Goal: Communication & Community: Answer question/provide support

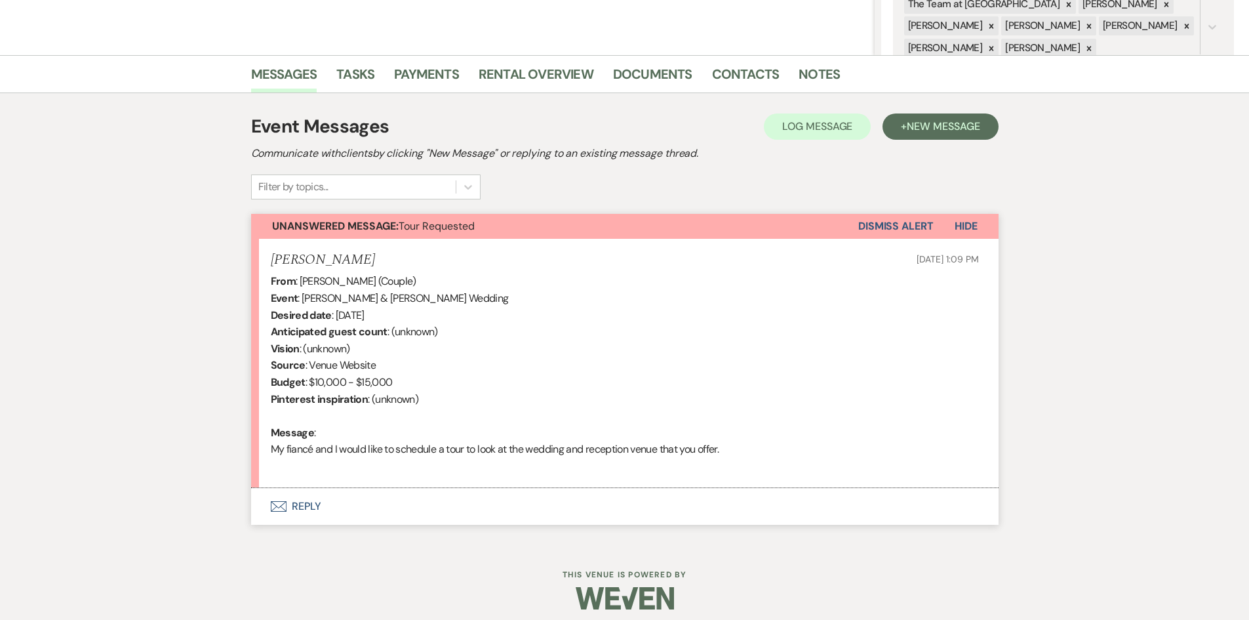
click at [300, 501] on button "Envelope Reply" at bounding box center [624, 506] width 747 height 37
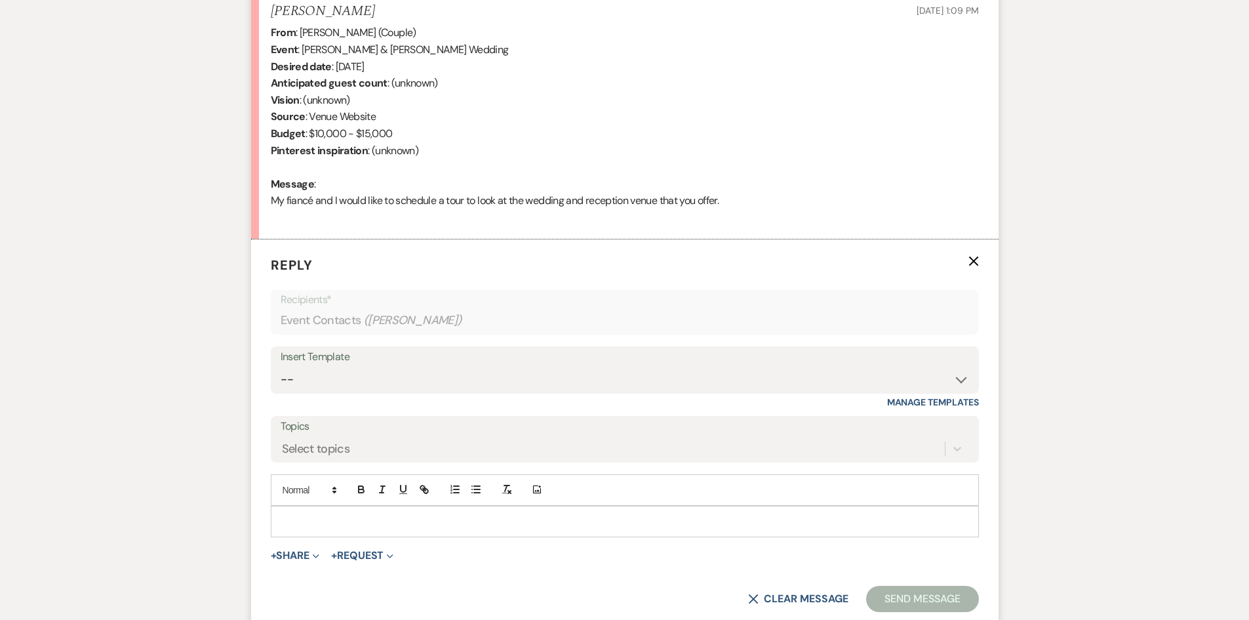
scroll to position [536, 0]
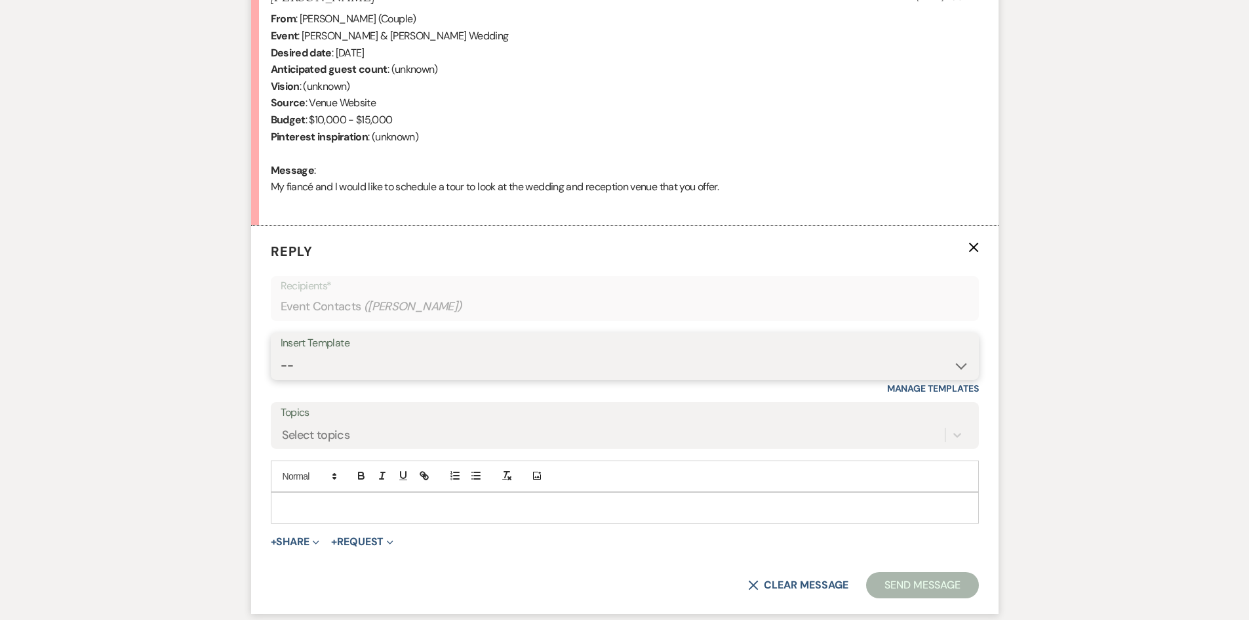
click at [965, 367] on select "-- Initial Inquiry Auto Response - Weddings Contract - Corporate & Private Even…" at bounding box center [625, 366] width 688 height 26
select select "1181"
click at [281, 353] on select "-- Initial Inquiry Auto Response - Weddings Contract - Corporate & Private Even…" at bounding box center [625, 366] width 688 height 26
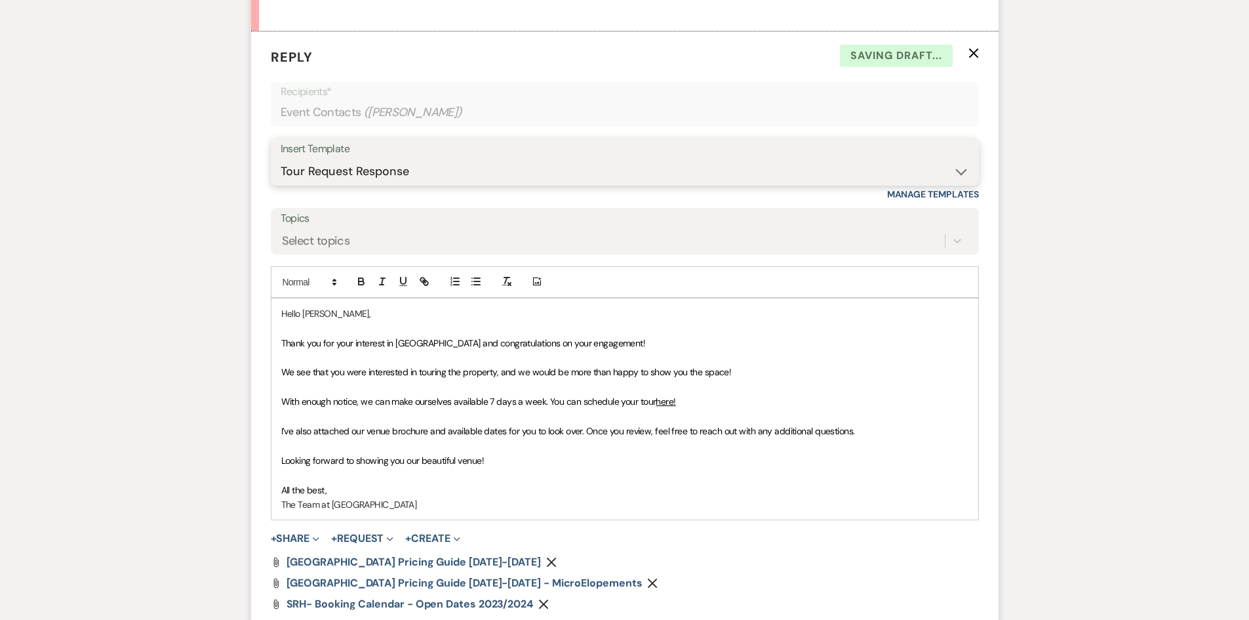
scroll to position [733, 0]
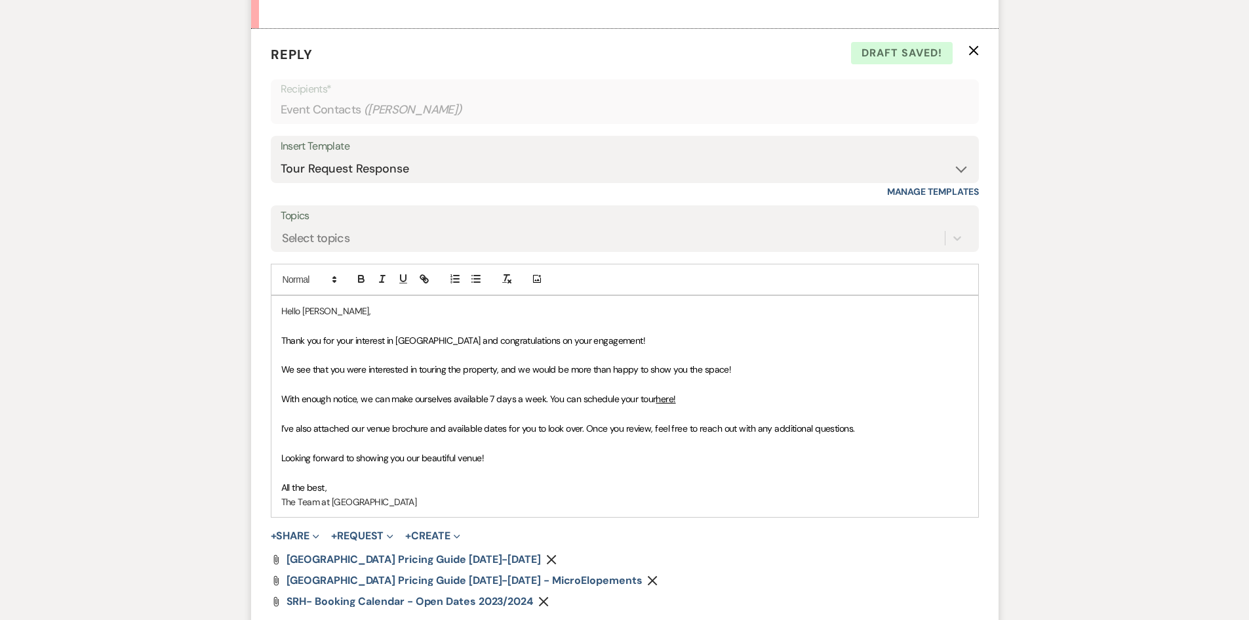
click at [547, 397] on span "With enough notice, we can make ourselves available 7 days a week. You can sche…" at bounding box center [468, 399] width 375 height 12
drag, startPoint x: 279, startPoint y: 429, endPoint x: 922, endPoint y: 426, distance: 642.6
click at [922, 426] on div "Hello Brittnee, Thank you for your interest in Stone Ridge Hollow and congratul…" at bounding box center [624, 406] width 707 height 221
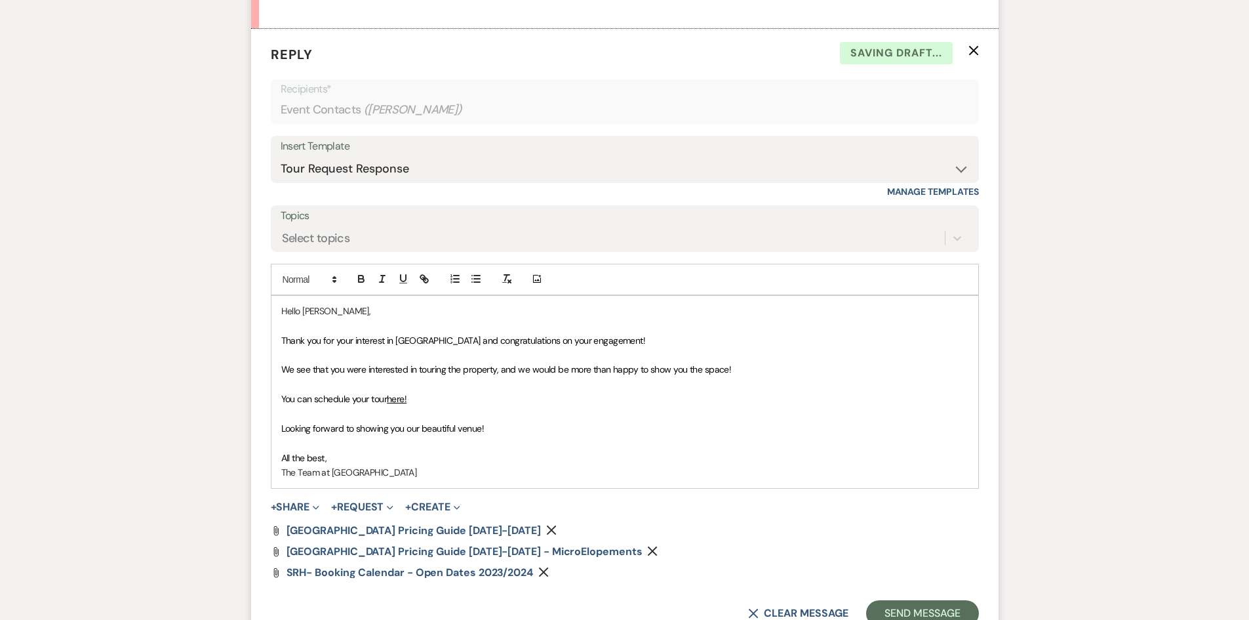
click at [546, 531] on icon "Remove" at bounding box center [551, 530] width 10 height 10
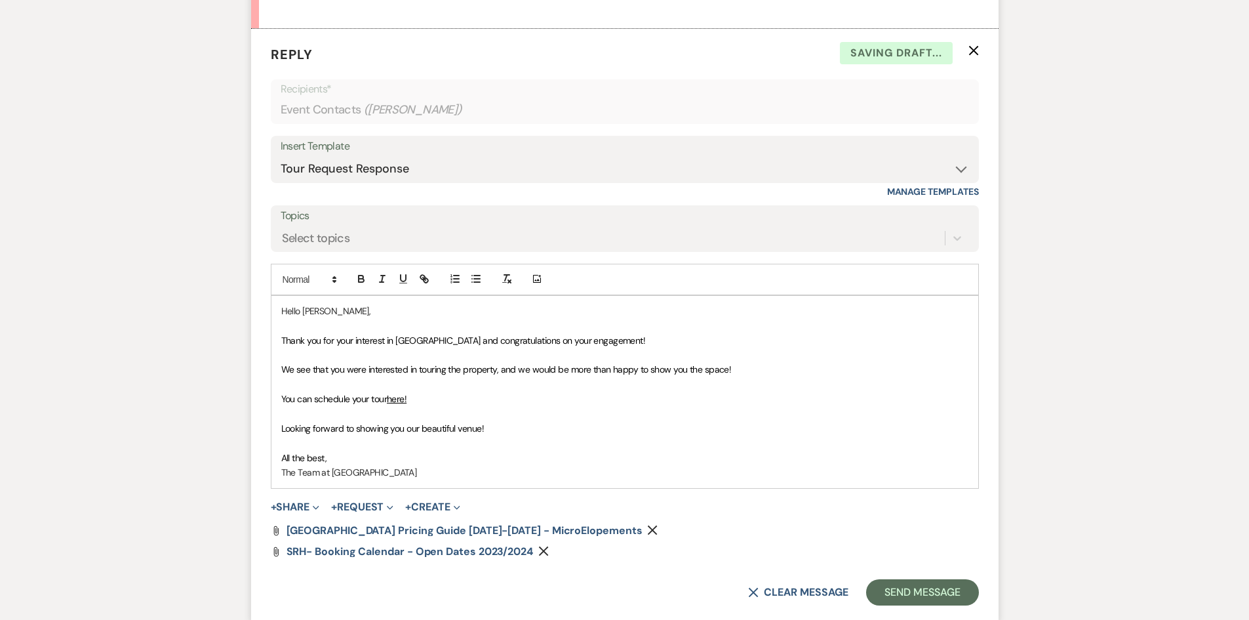
click at [647, 526] on icon "Remove" at bounding box center [652, 530] width 10 height 10
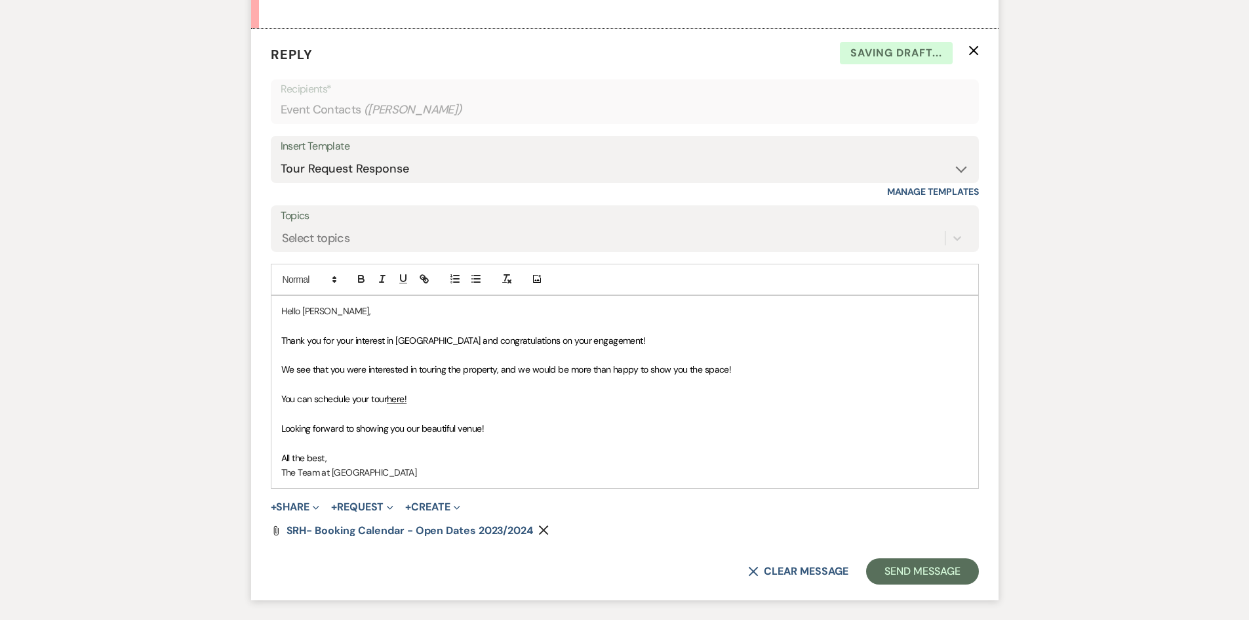
click at [538, 527] on icon "Remove" at bounding box center [543, 530] width 10 height 10
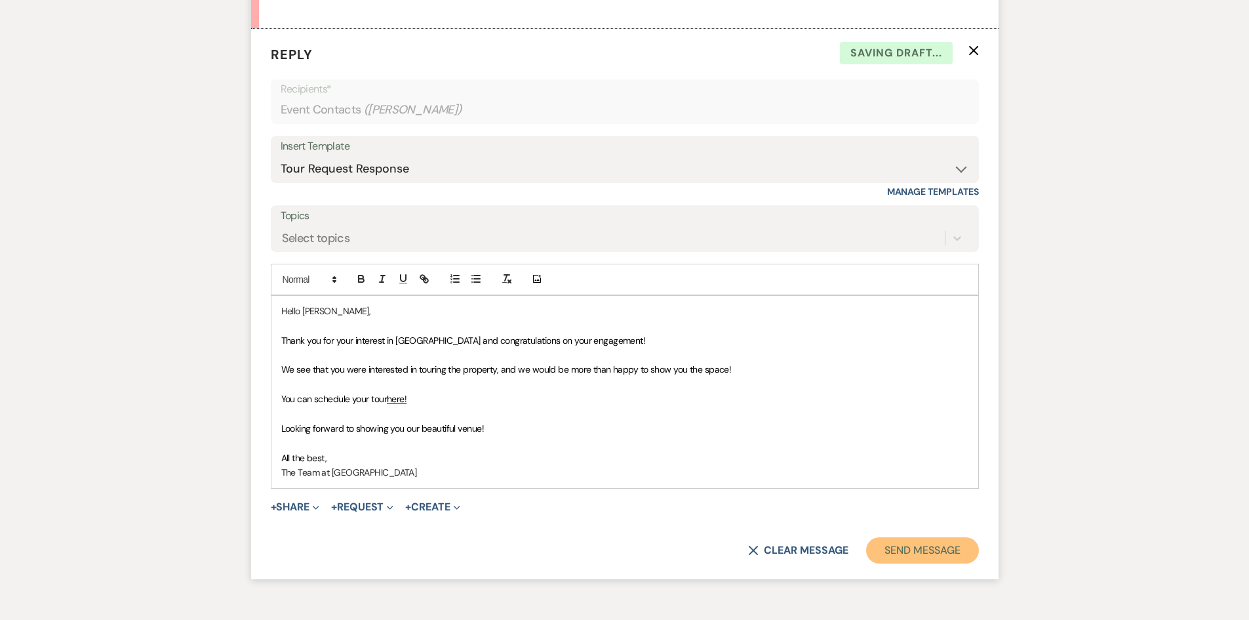
click at [925, 546] on button "Send Message" at bounding box center [922, 550] width 112 height 26
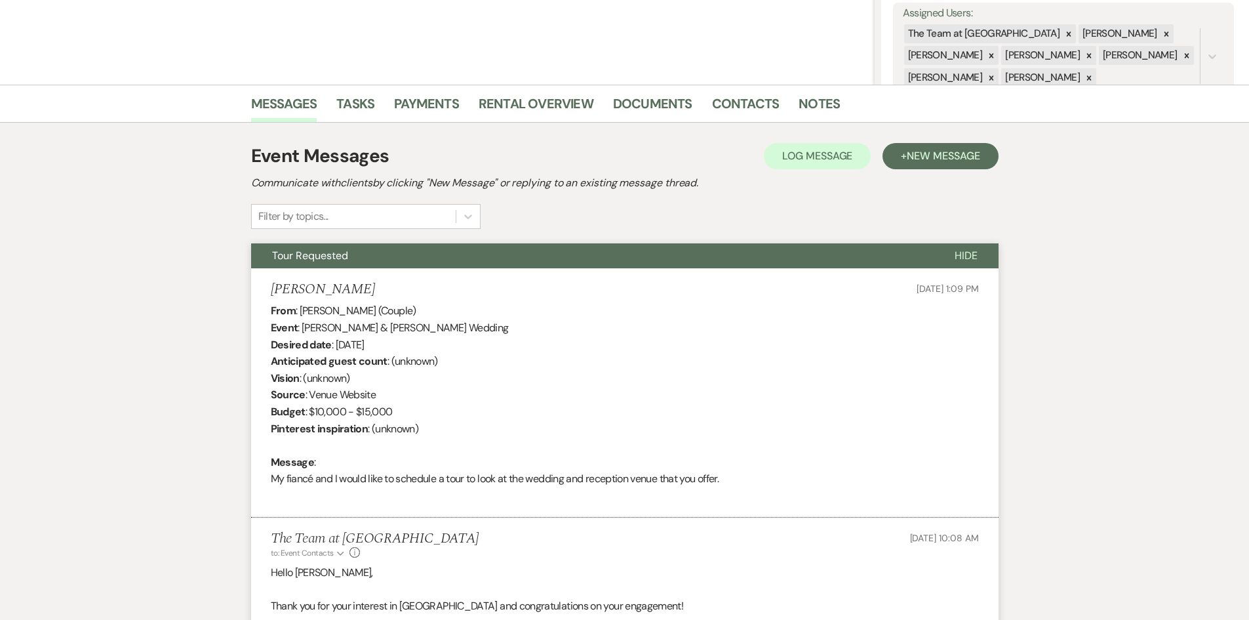
scroll to position [0, 0]
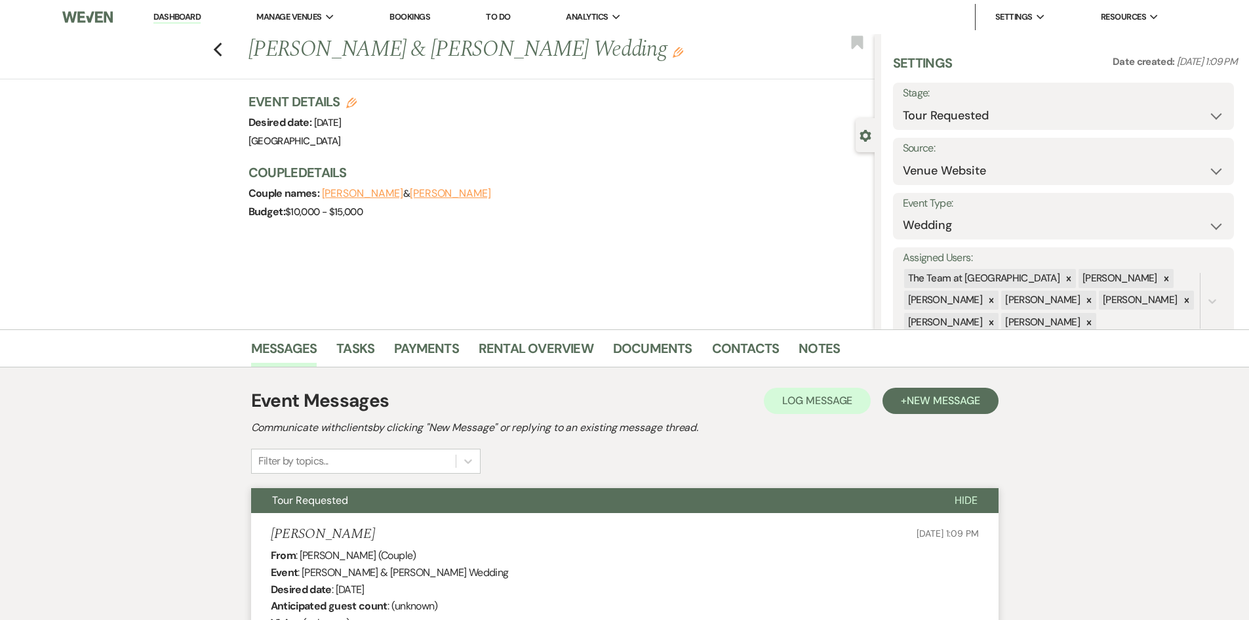
click at [167, 13] on link "Dashboard" at bounding box center [176, 17] width 47 height 12
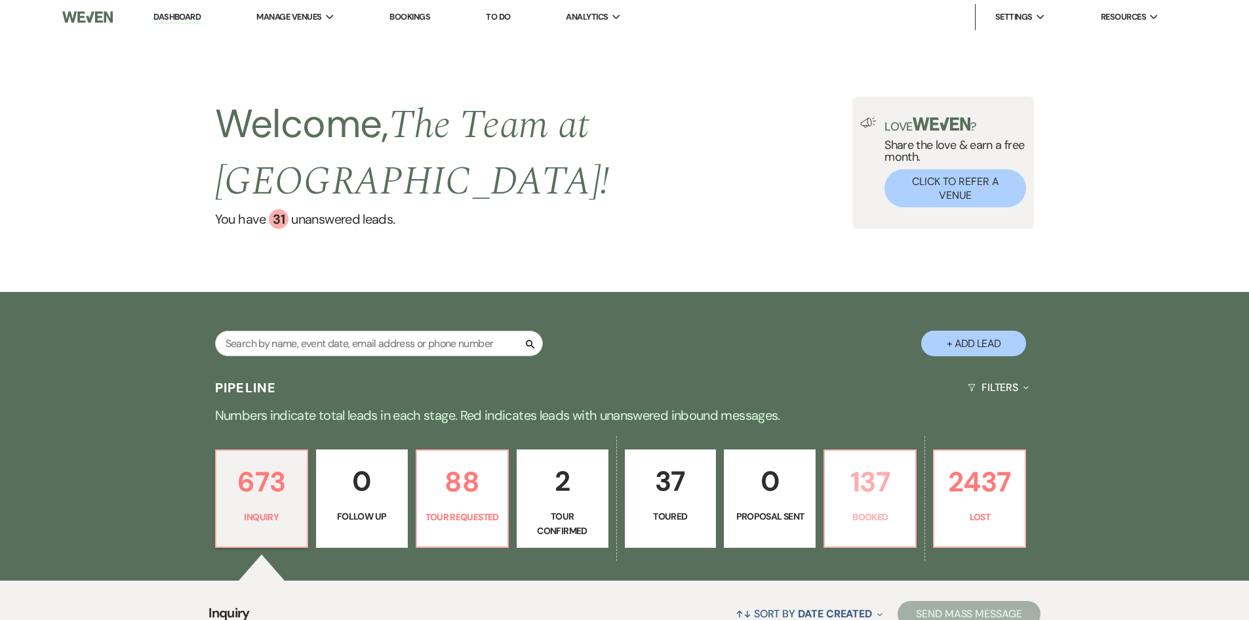
click at [887, 483] on p "137" at bounding box center [870, 482] width 75 height 44
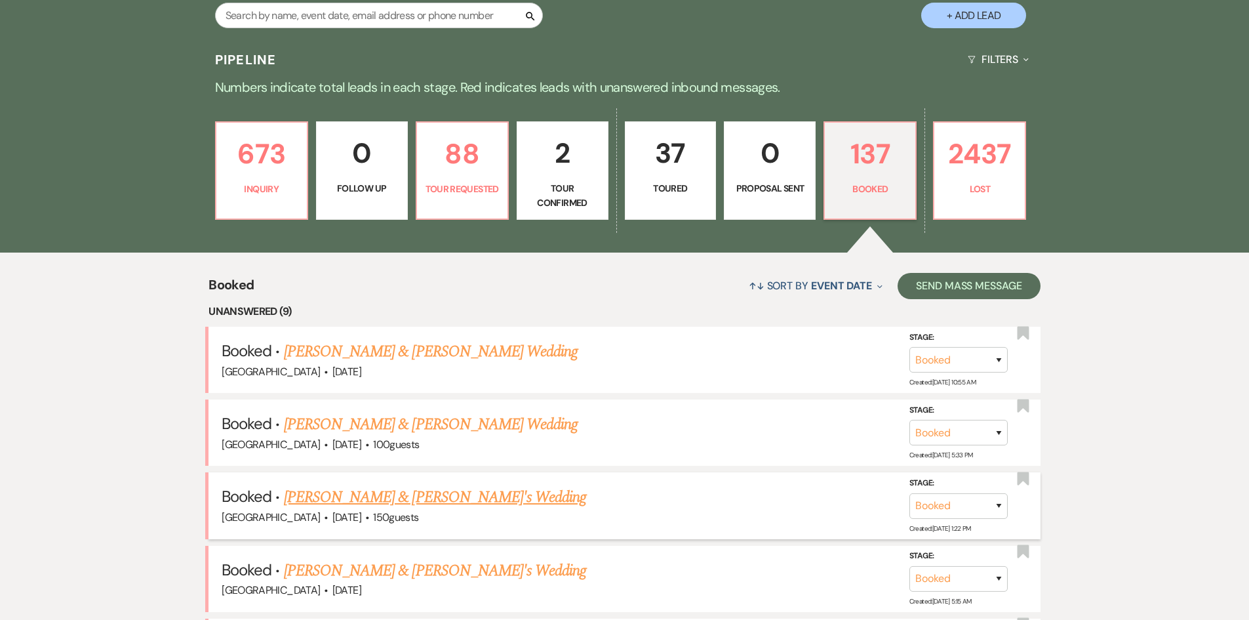
scroll to position [393, 0]
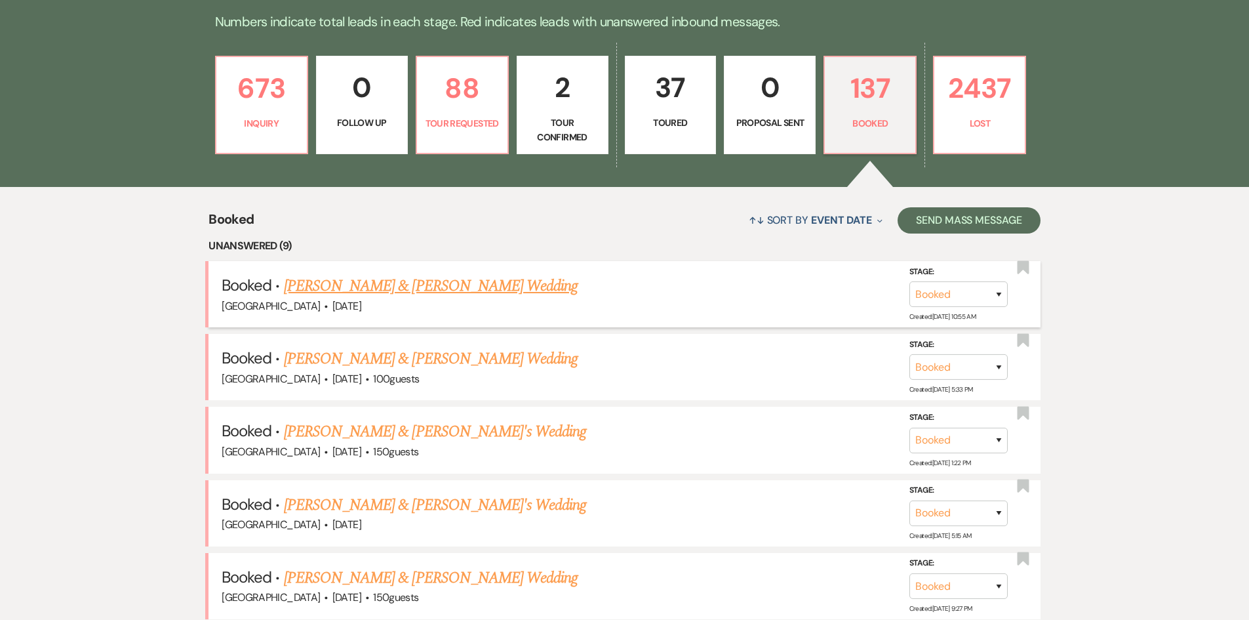
click at [471, 283] on link "Mark Whitely & Samantha Pappas's Wedding" at bounding box center [431, 286] width 294 height 24
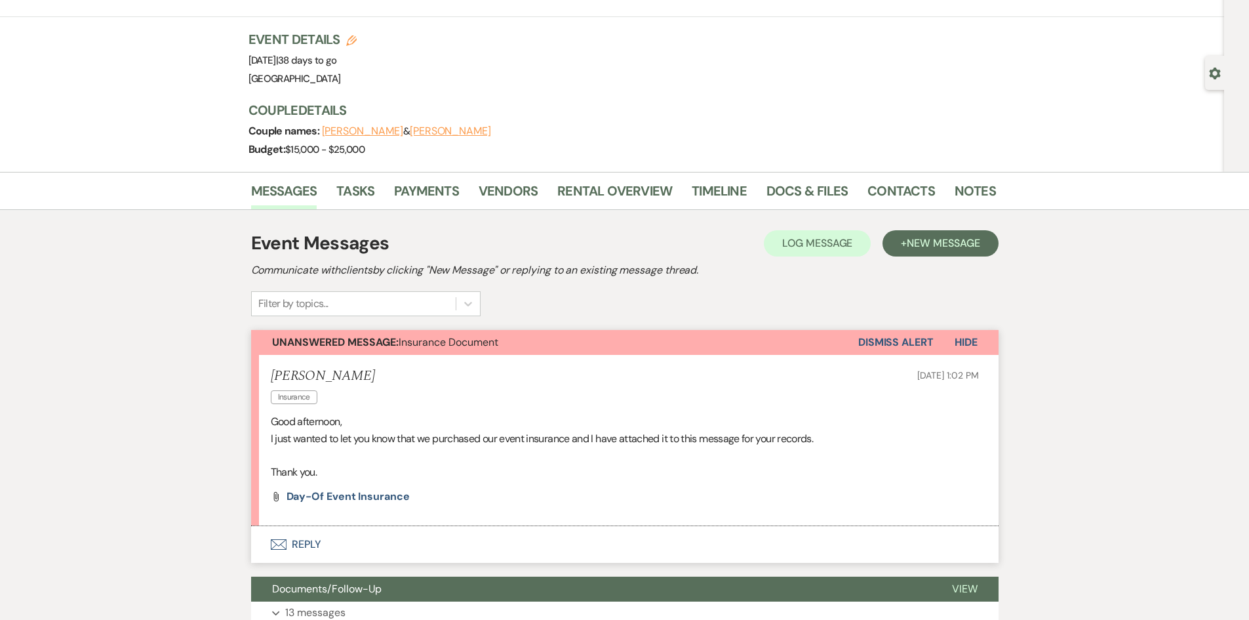
scroll to position [262, 0]
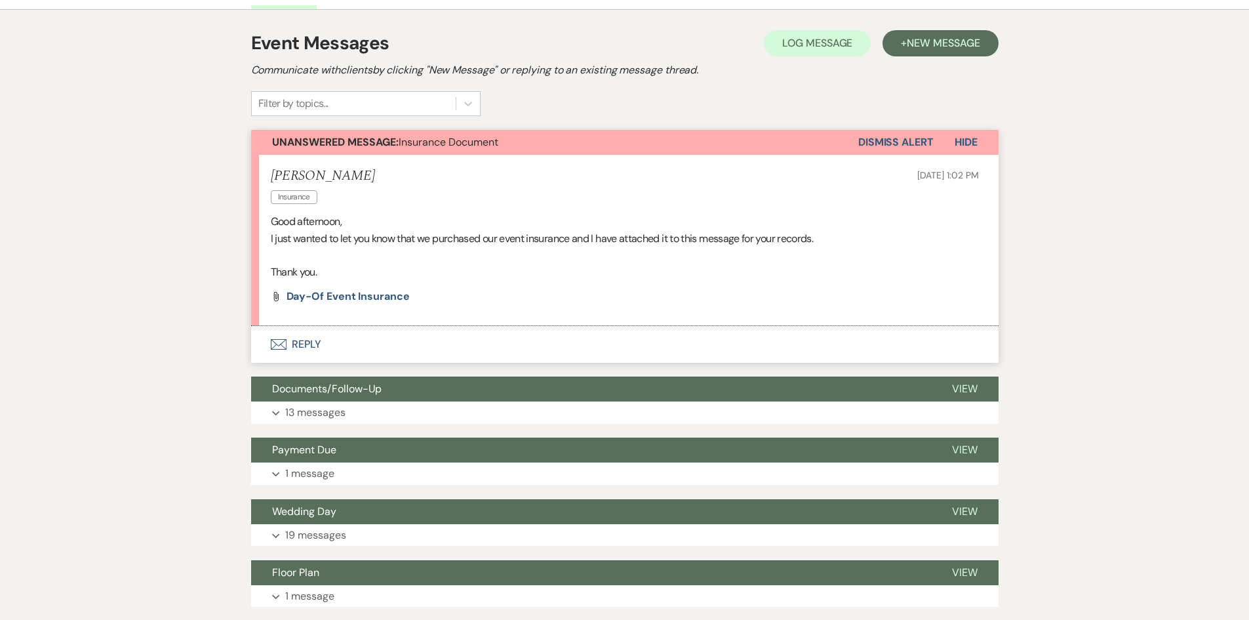
click at [304, 344] on button "Envelope Reply" at bounding box center [624, 344] width 747 height 37
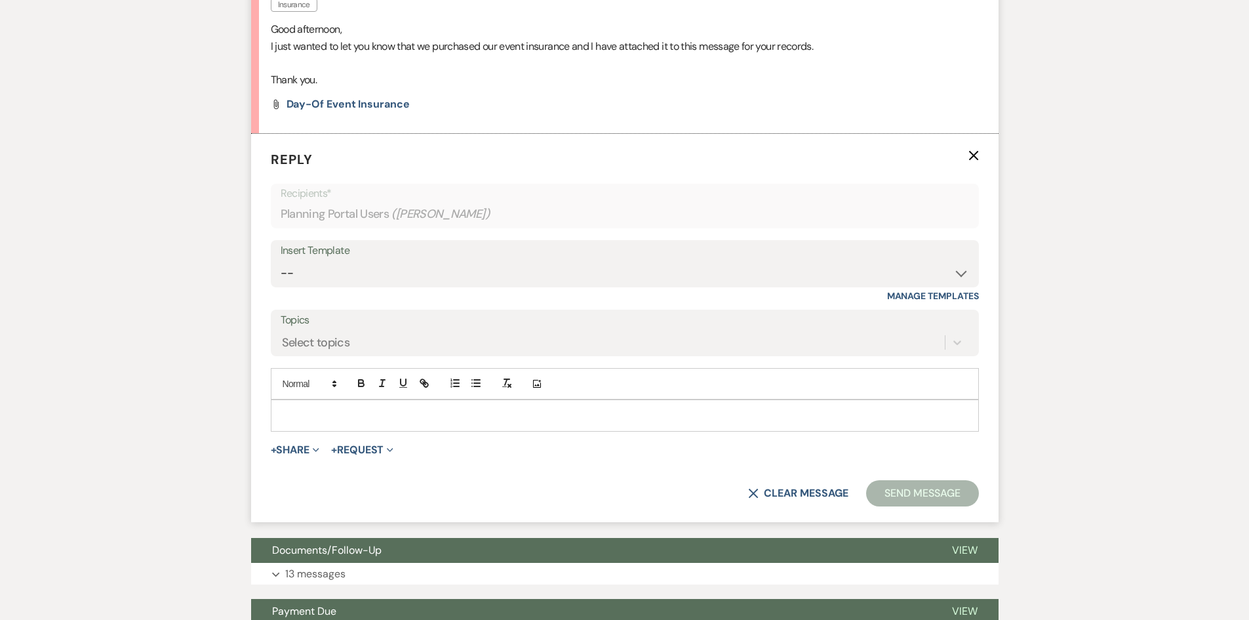
scroll to position [459, 0]
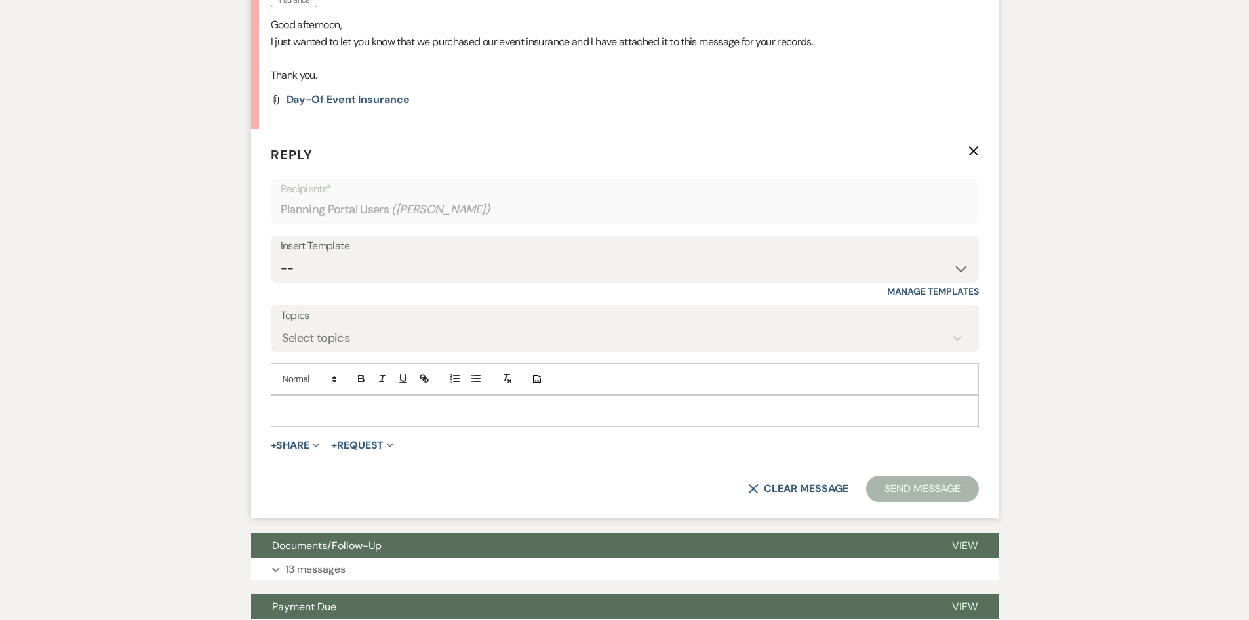
click at [300, 410] on p at bounding box center [624, 410] width 687 height 14
click at [919, 483] on button "Send Message" at bounding box center [922, 488] width 112 height 26
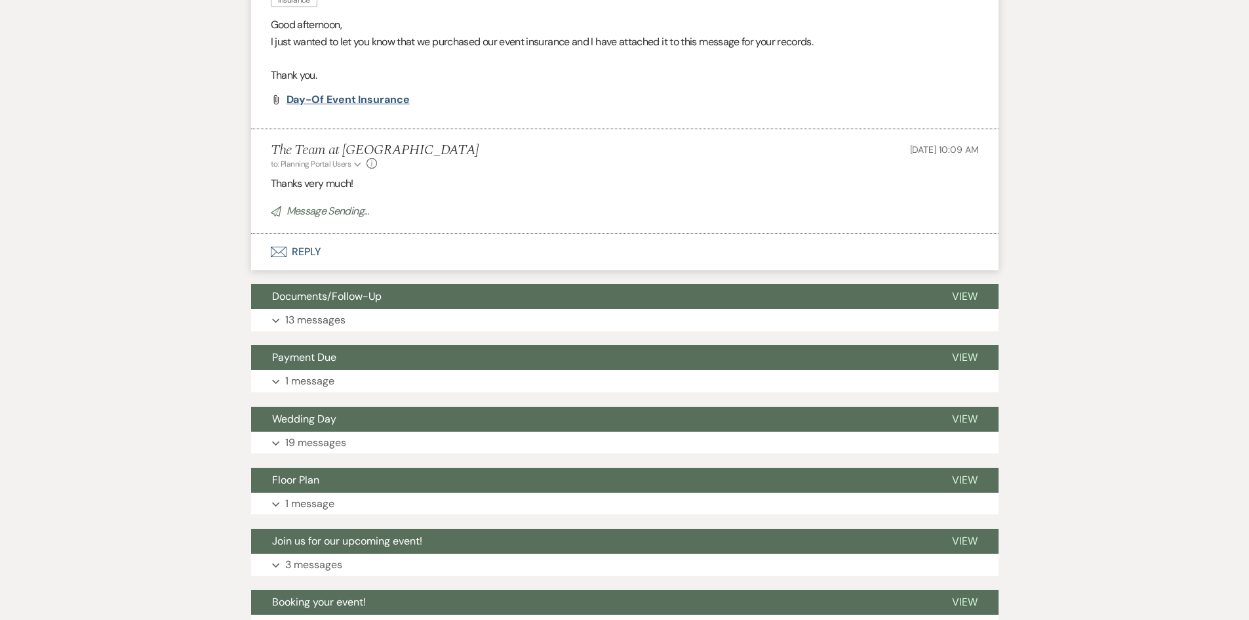
click at [317, 96] on span "Day-Of Event Insurance" at bounding box center [348, 99] width 123 height 14
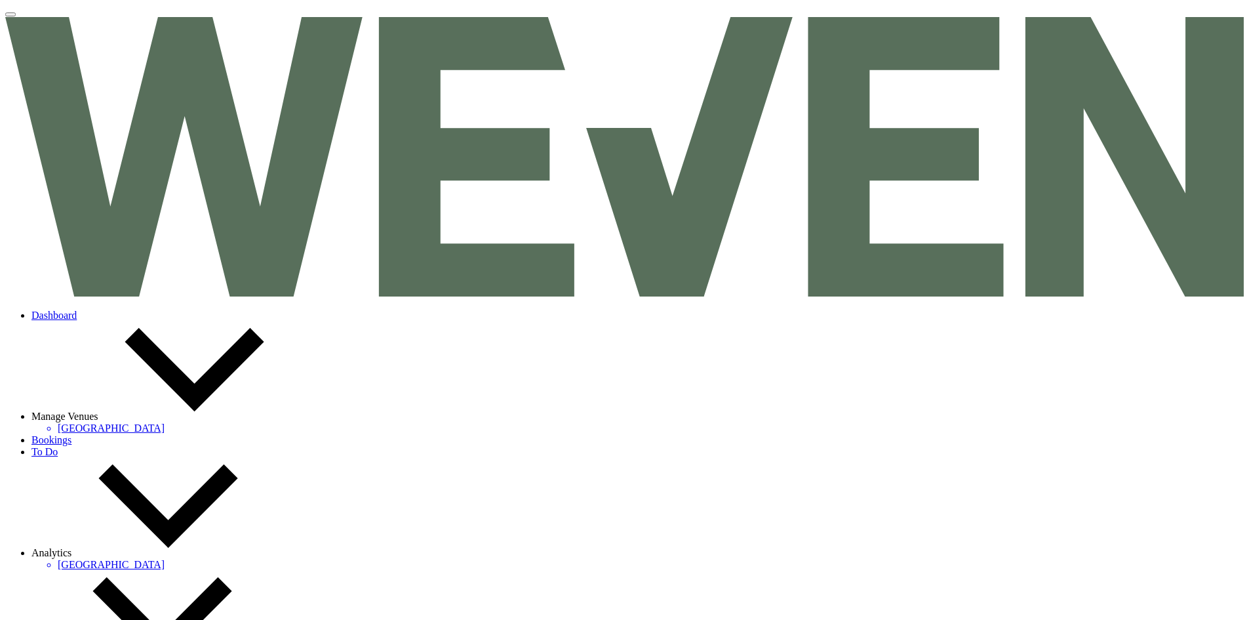
click at [77, 309] on link "Dashboard" at bounding box center [53, 314] width 45 height 11
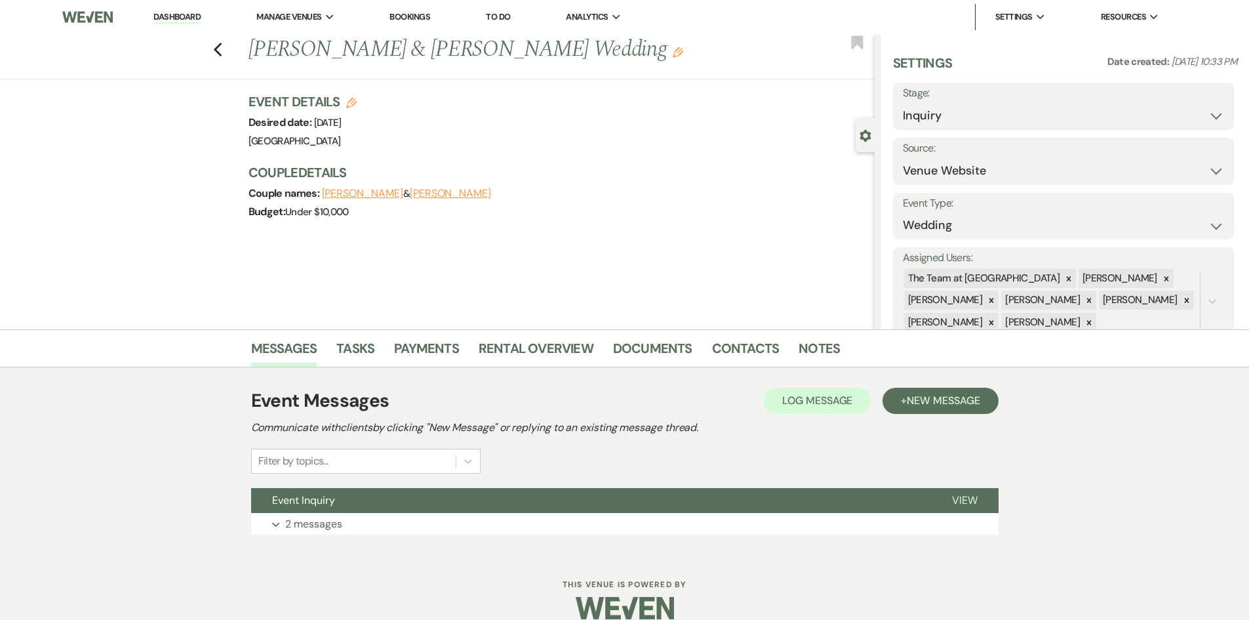
click at [167, 16] on link "Dashboard" at bounding box center [176, 17] width 47 height 12
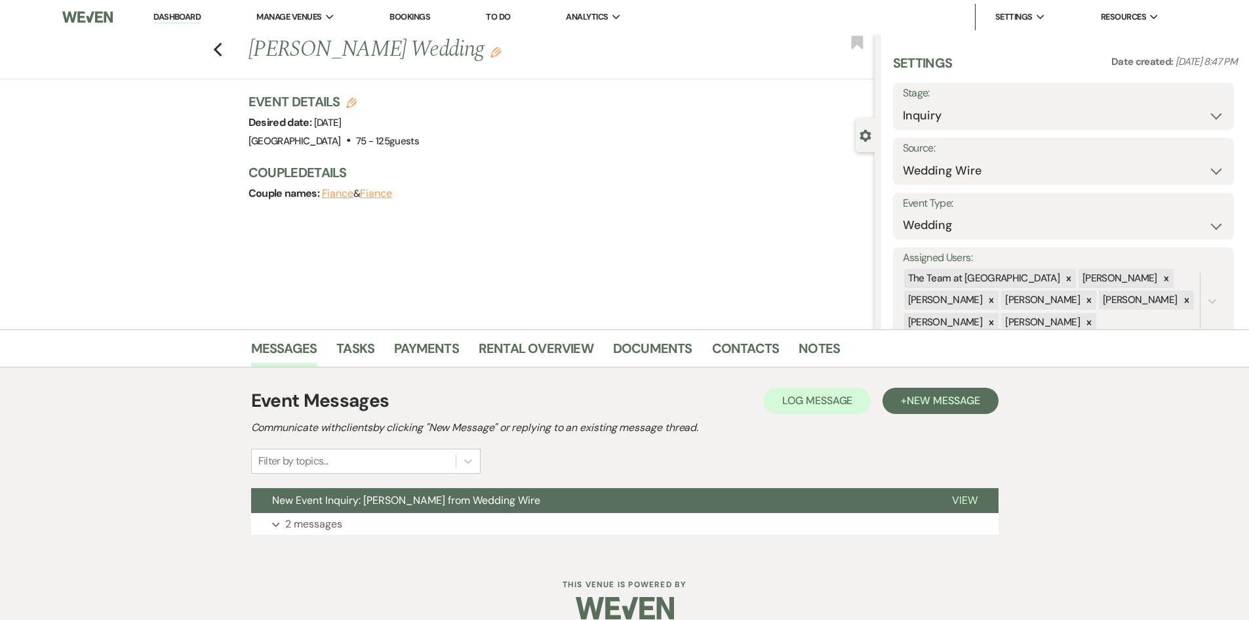
click at [170, 15] on link "Dashboard" at bounding box center [176, 17] width 47 height 12
click at [963, 498] on span "View" at bounding box center [965, 500] width 26 height 14
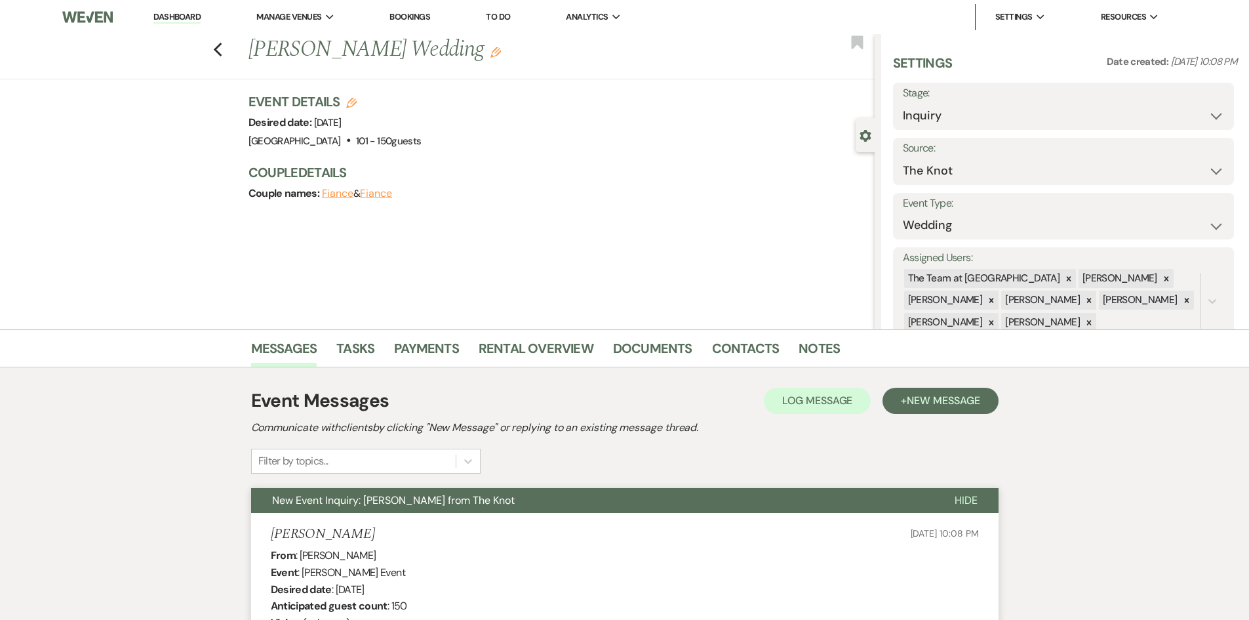
click at [168, 12] on link "Dashboard" at bounding box center [176, 17] width 47 height 12
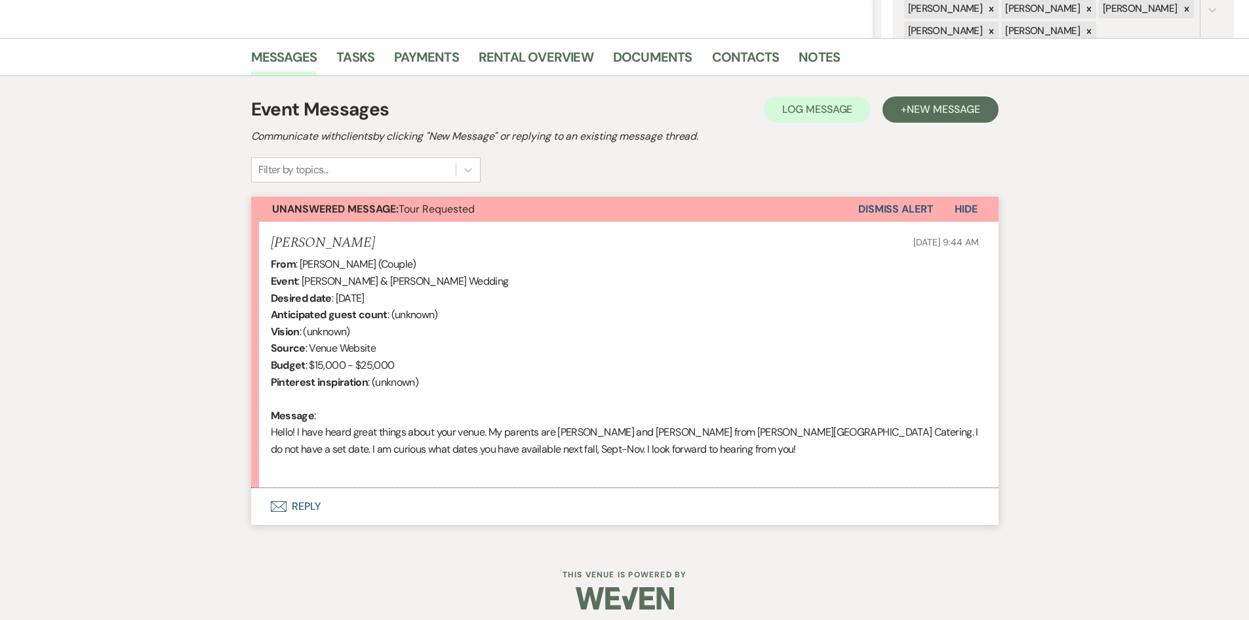
click at [312, 502] on button "Envelope Reply" at bounding box center [624, 506] width 747 height 37
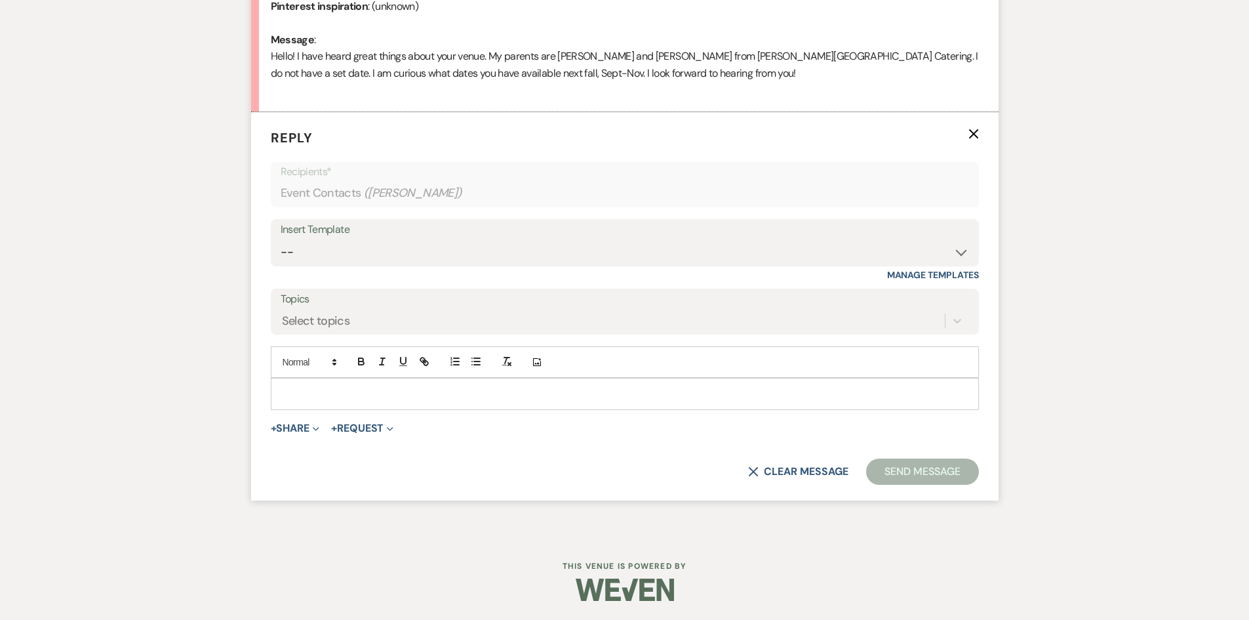
scroll to position [668, 0]
click at [286, 393] on p at bounding box center [624, 393] width 687 height 14
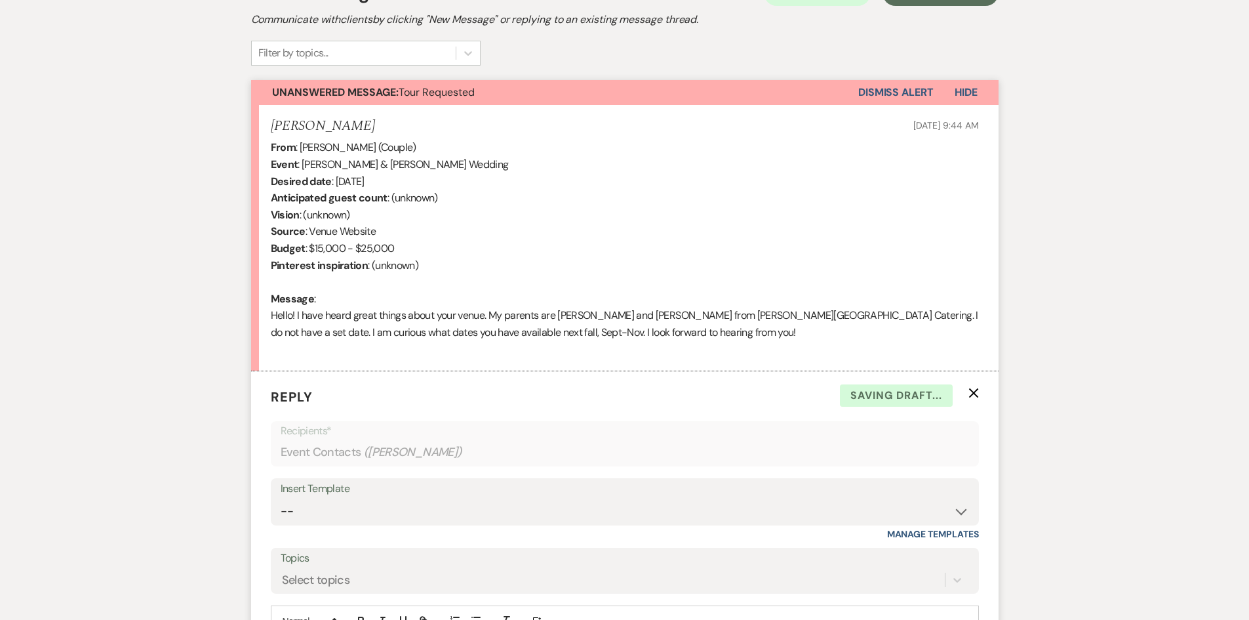
scroll to position [568, 0]
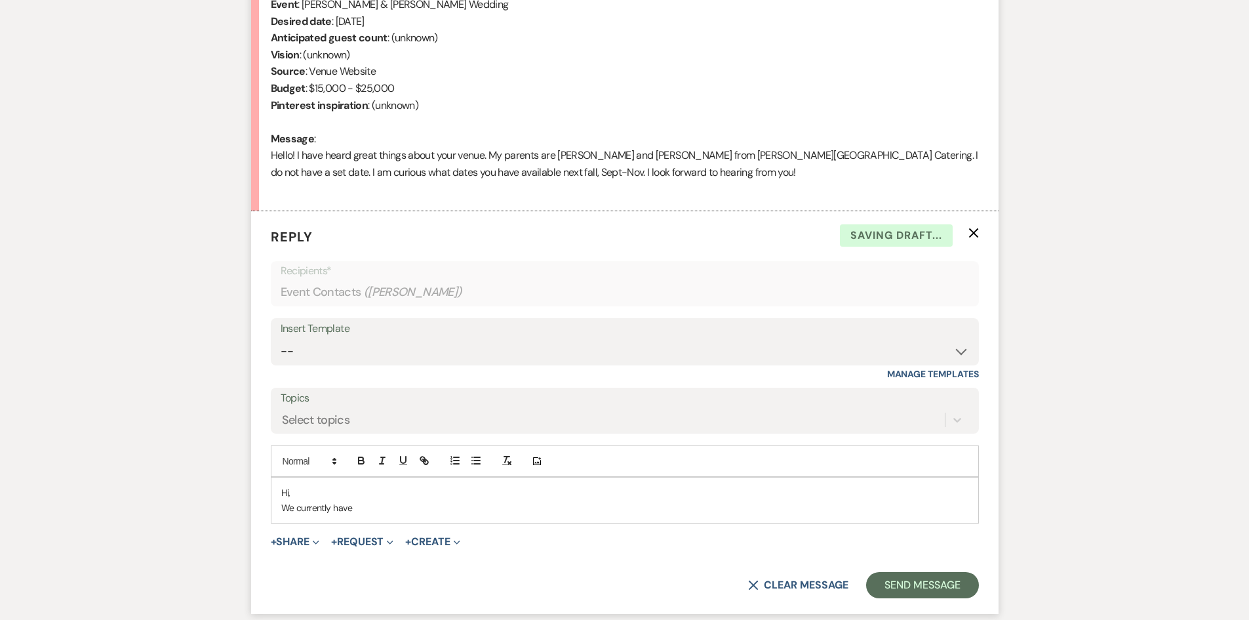
click at [382, 504] on p "We currently have" at bounding box center [624, 507] width 687 height 14
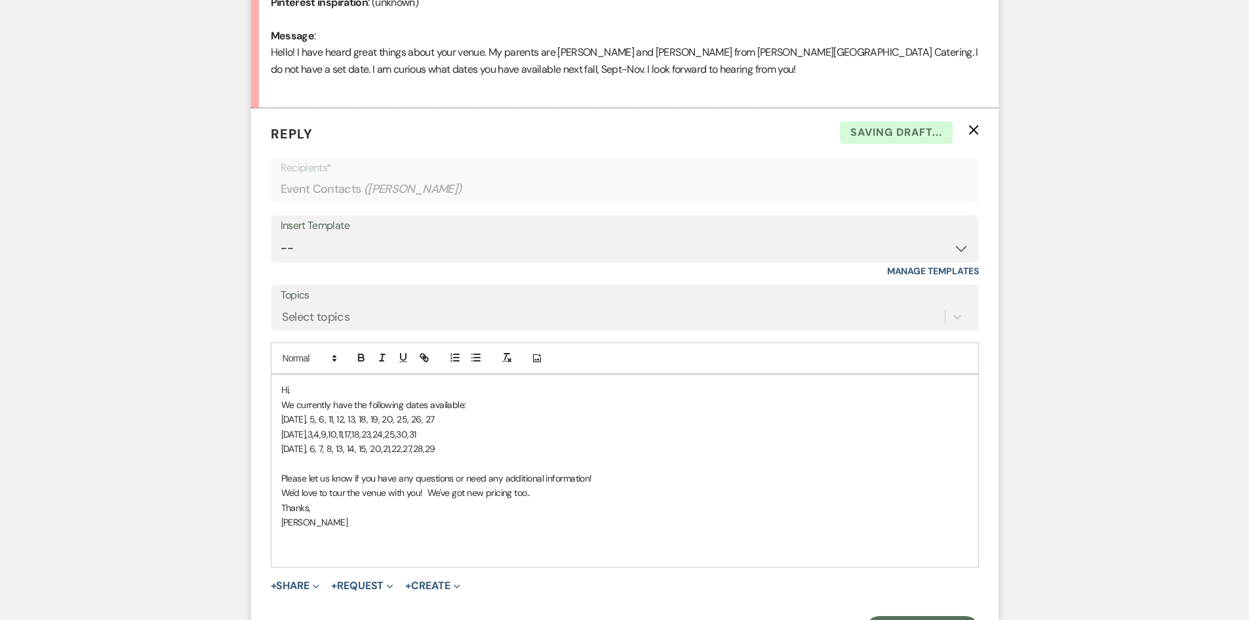
scroll to position [776, 0]
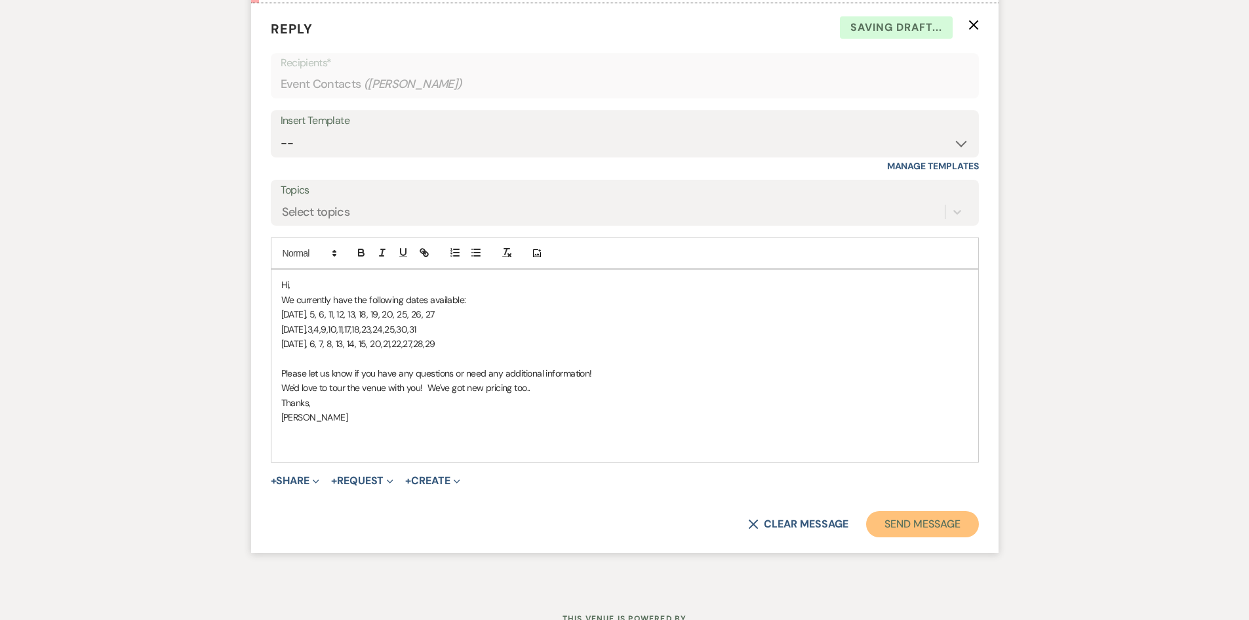
click at [914, 523] on button "Send Message" at bounding box center [922, 524] width 112 height 26
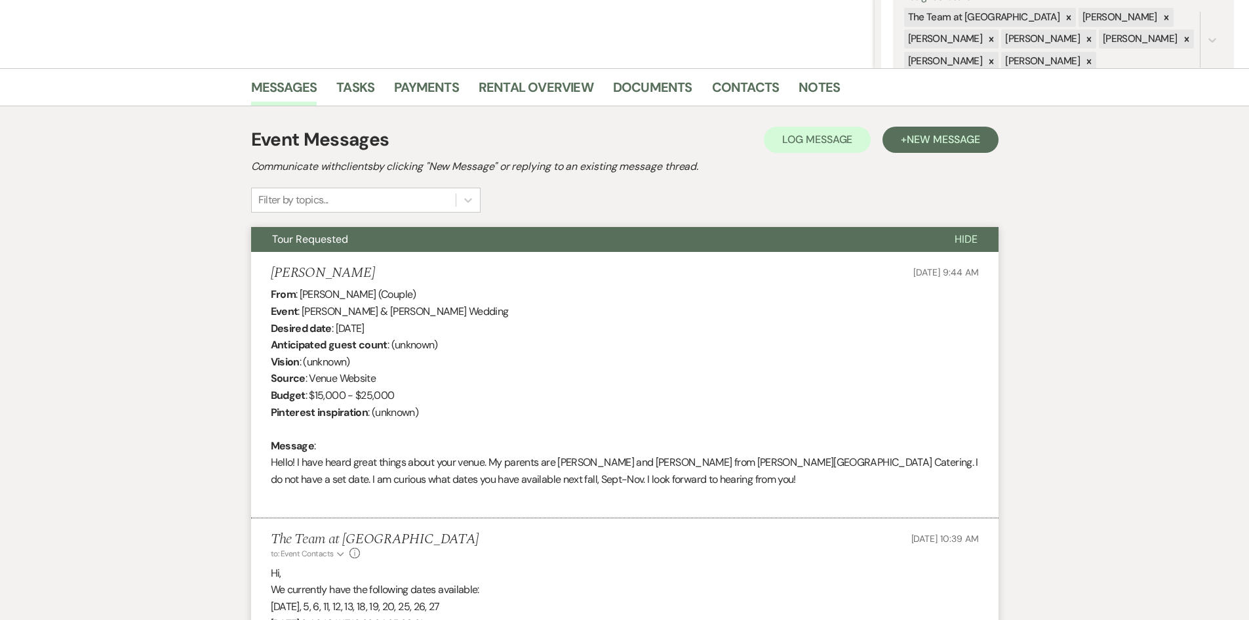
scroll to position [0, 0]
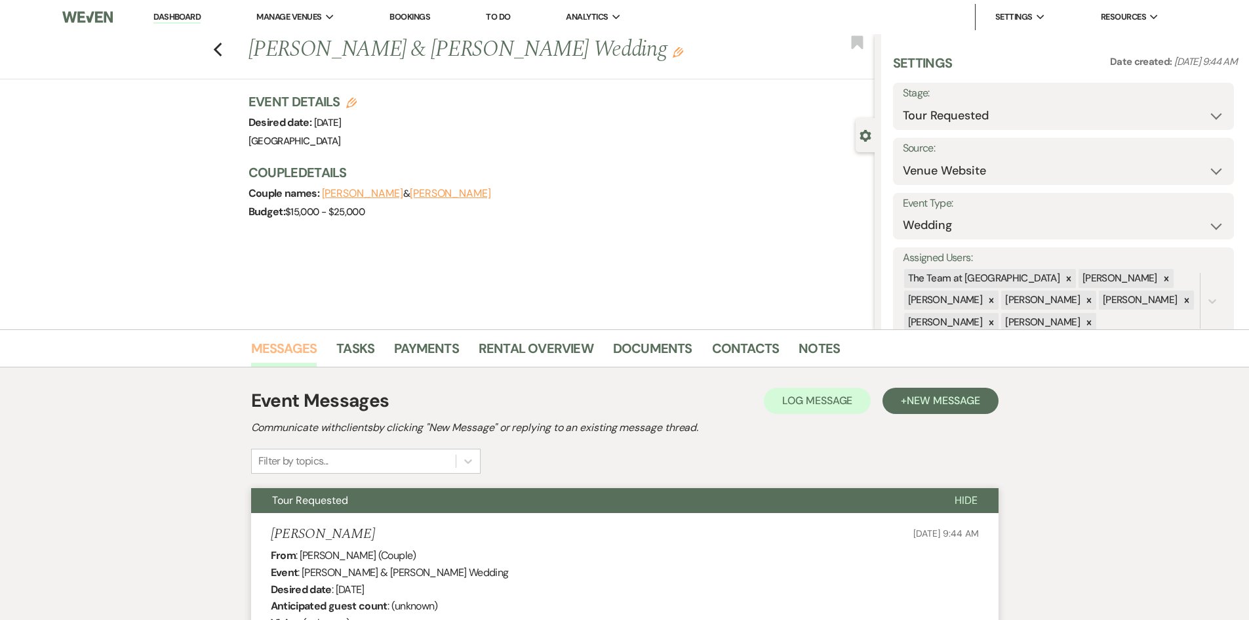
click at [276, 344] on link "Messages" at bounding box center [284, 352] width 66 height 29
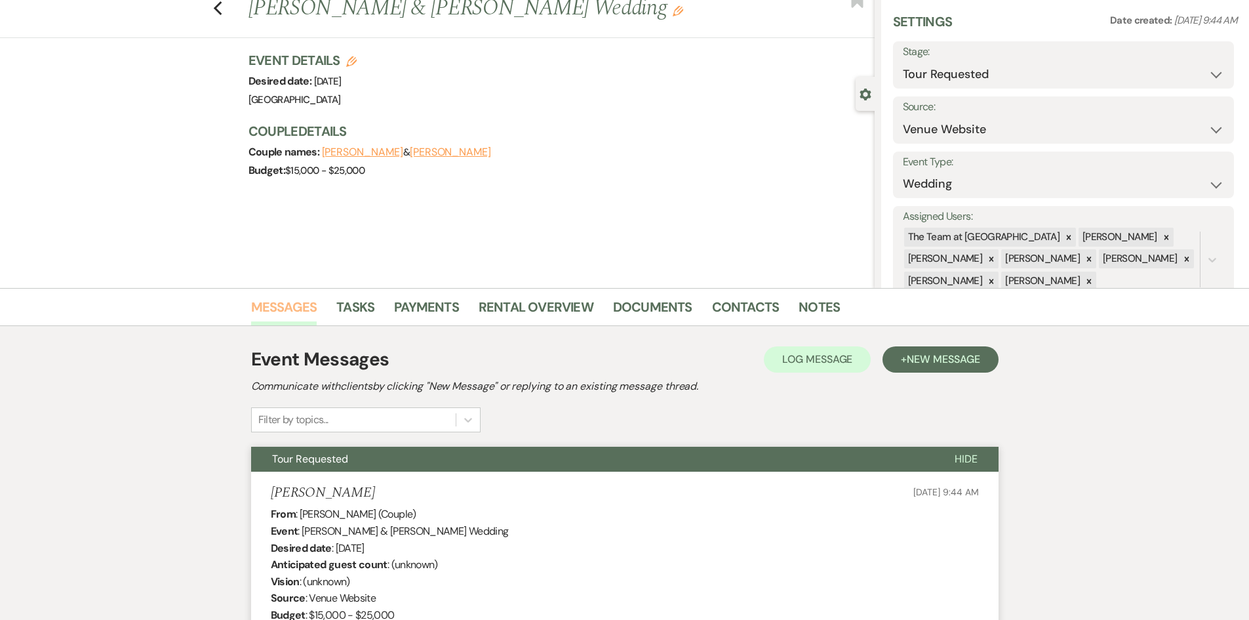
scroll to position [37, 0]
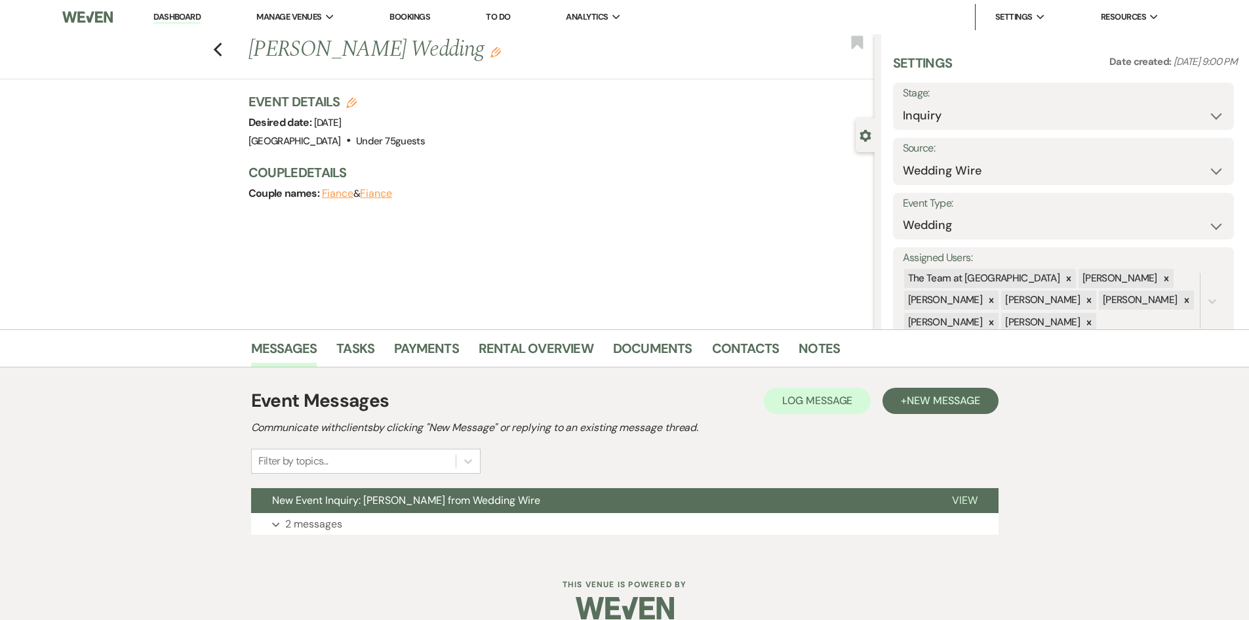
click at [163, 16] on link "Dashboard" at bounding box center [176, 17] width 47 height 12
click at [967, 492] on button "View" at bounding box center [965, 500] width 68 height 25
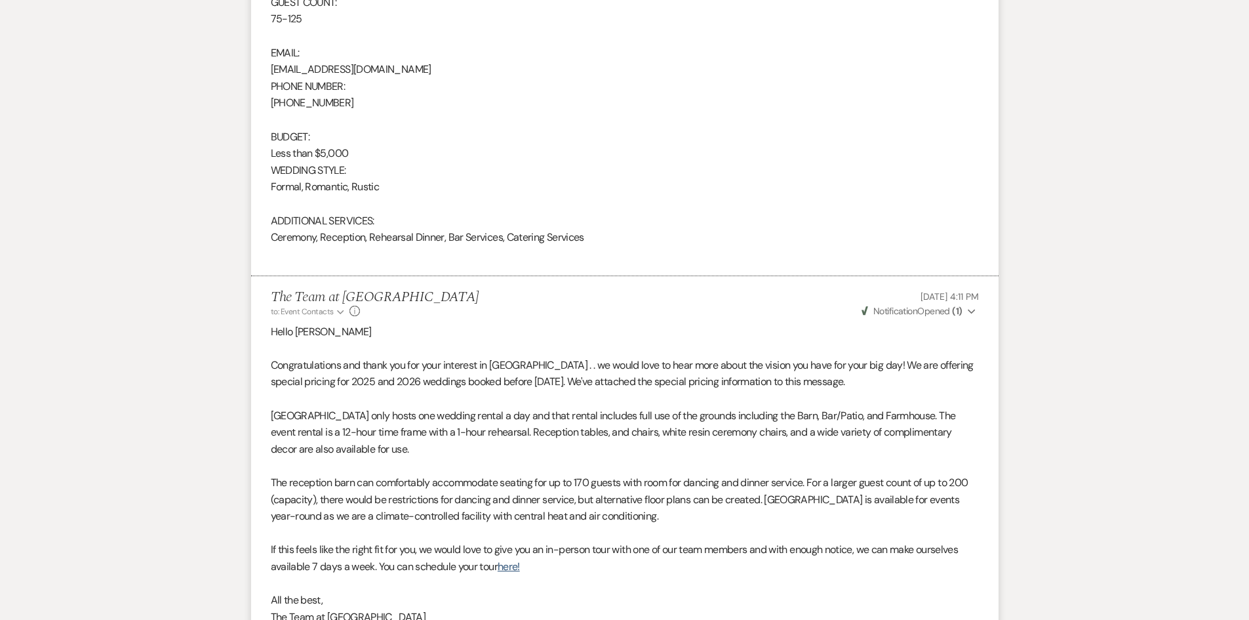
scroll to position [1180, 0]
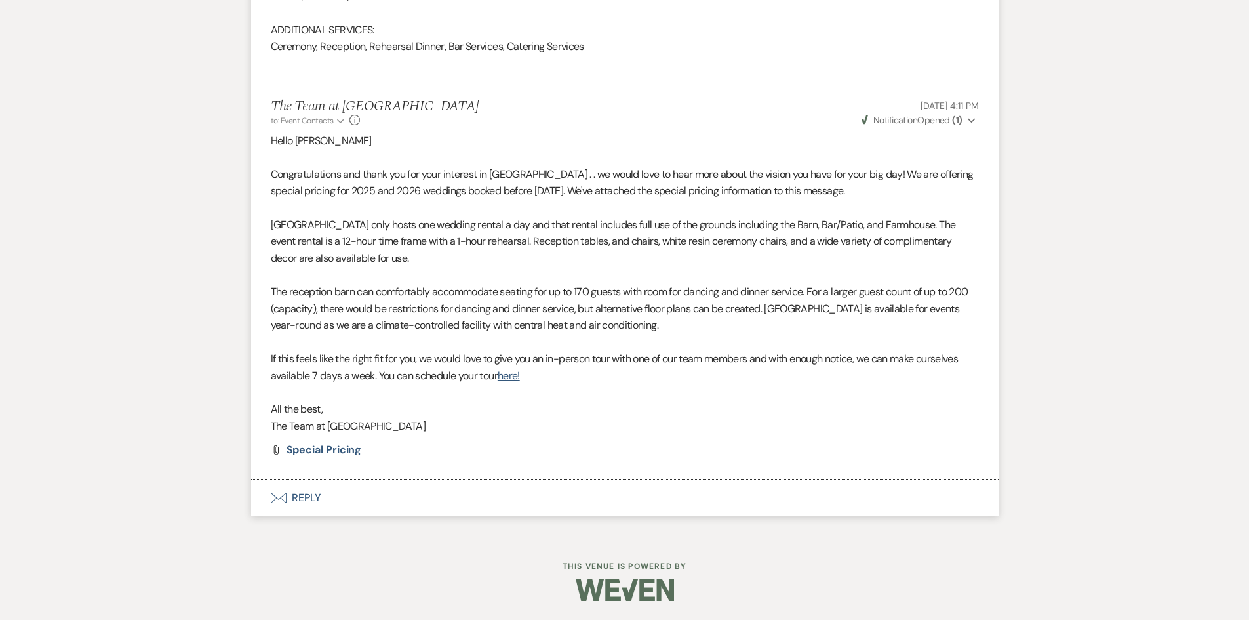
click at [298, 495] on button "Envelope Reply" at bounding box center [624, 497] width 747 height 37
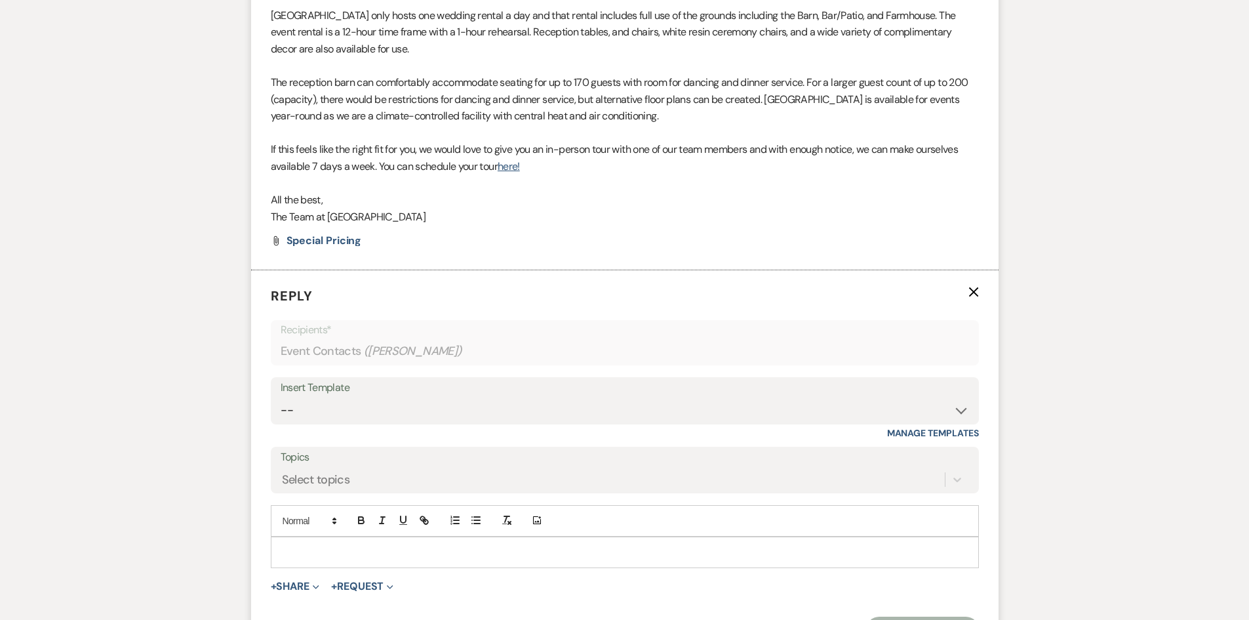
scroll to position [1431, 0]
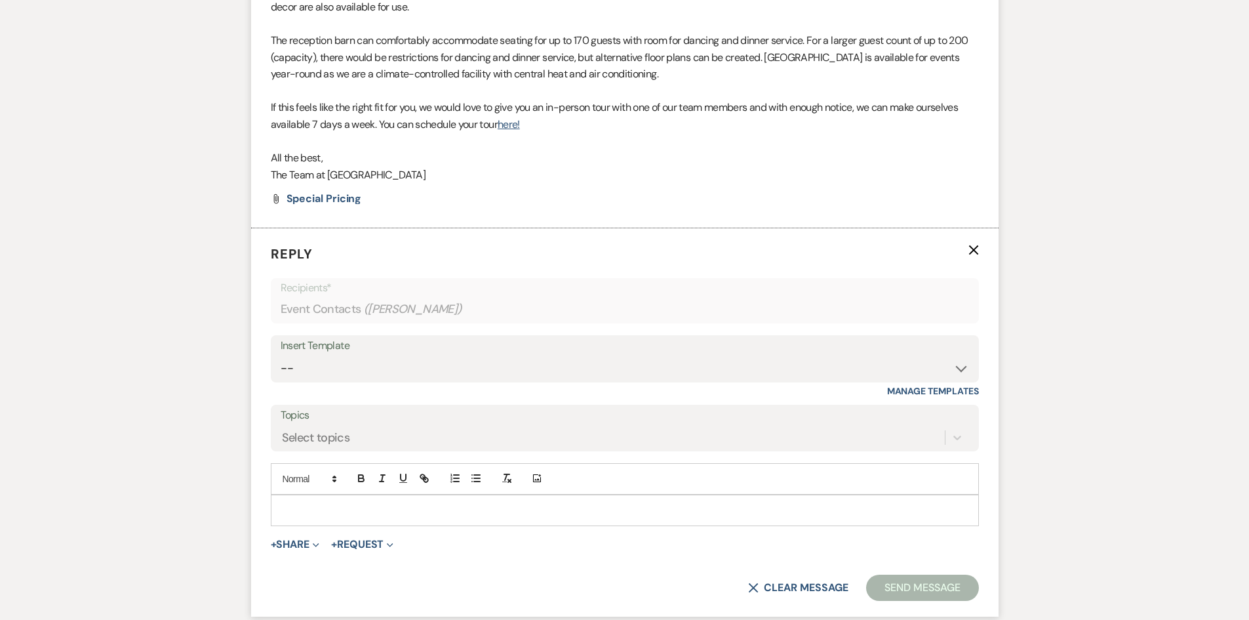
click at [302, 498] on div at bounding box center [624, 510] width 707 height 30
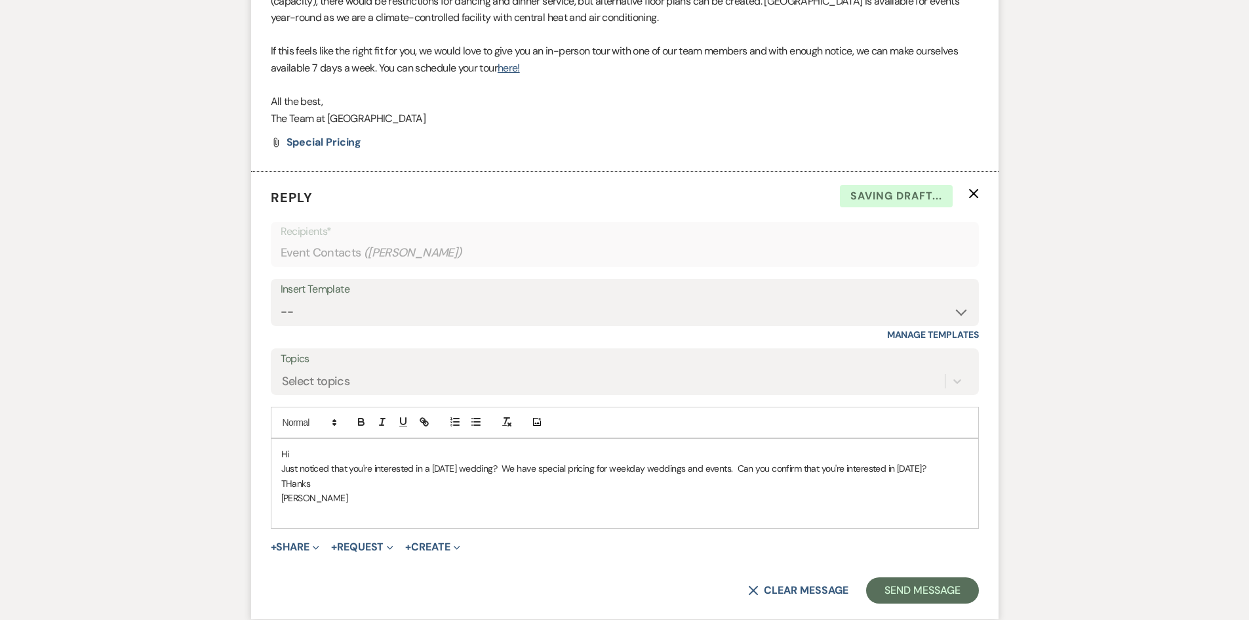
scroll to position [1607, 0]
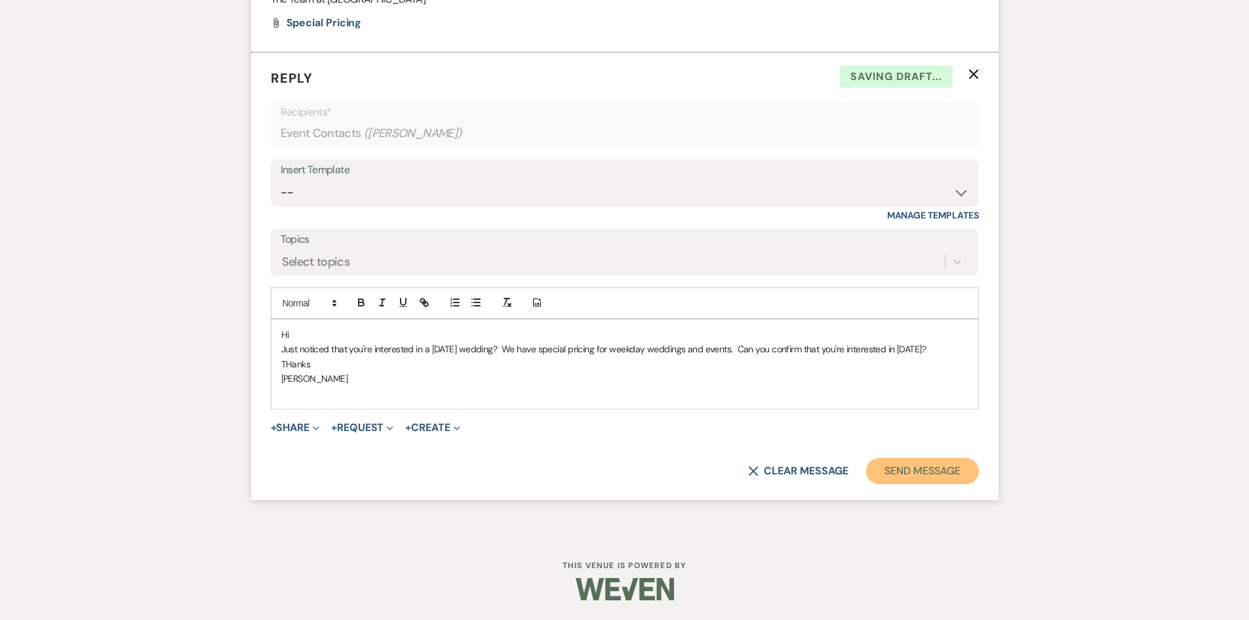
click at [928, 475] on button "Send Message" at bounding box center [922, 471] width 112 height 26
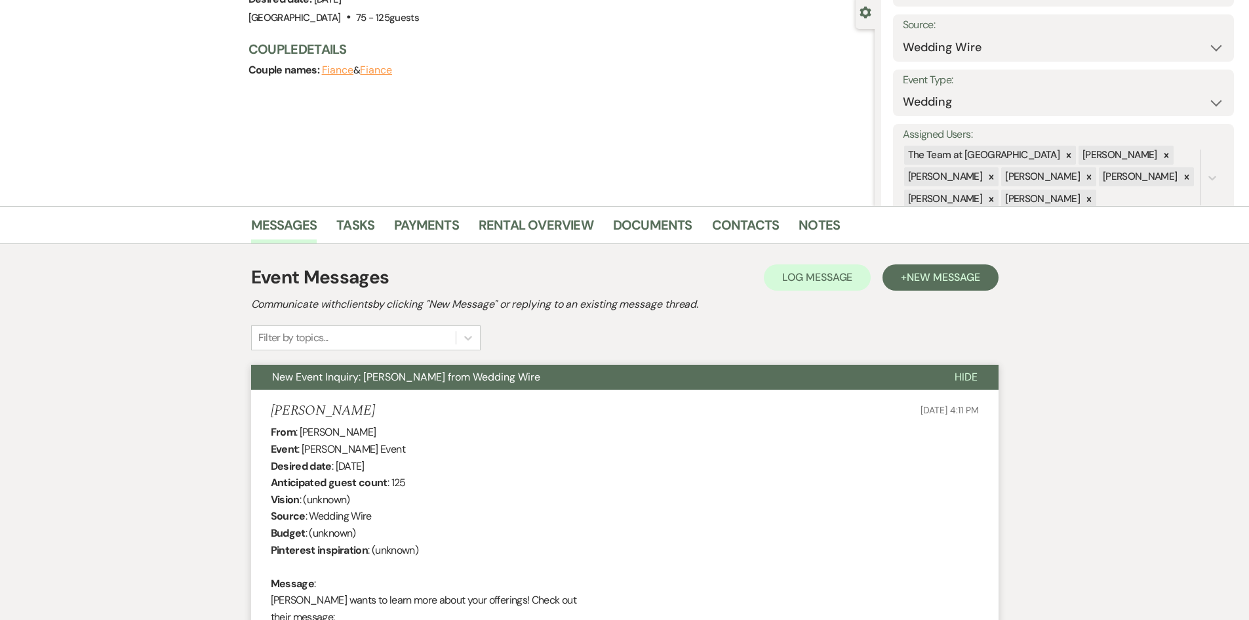
scroll to position [0, 0]
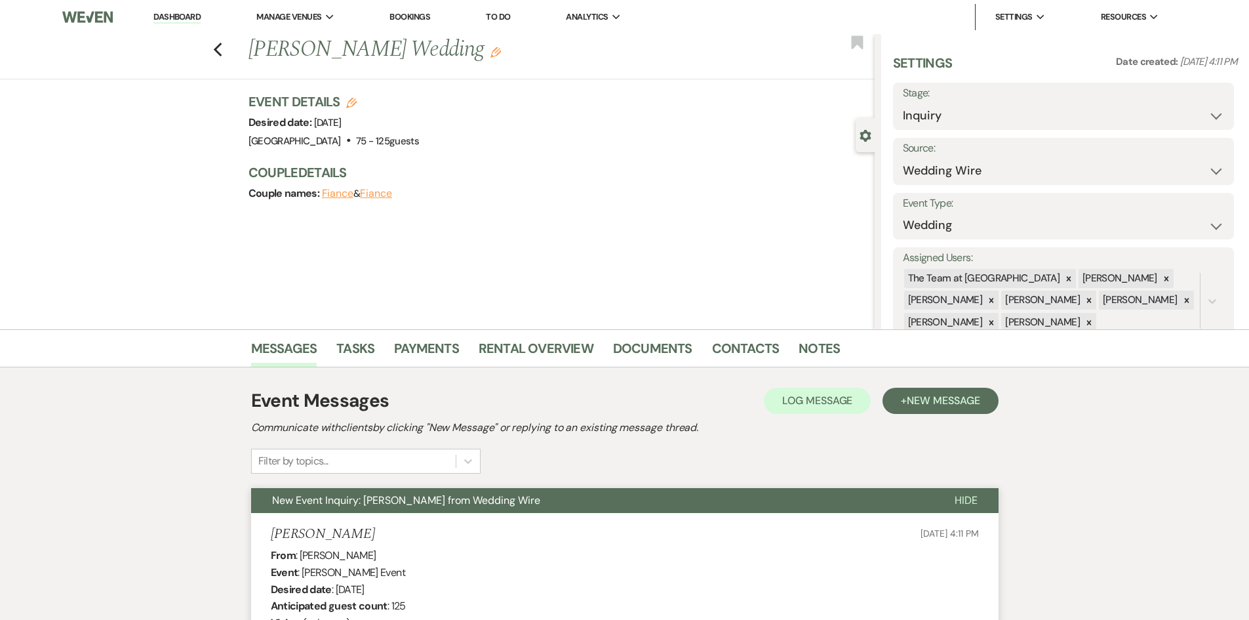
click at [165, 15] on link "Dashboard" at bounding box center [176, 17] width 47 height 12
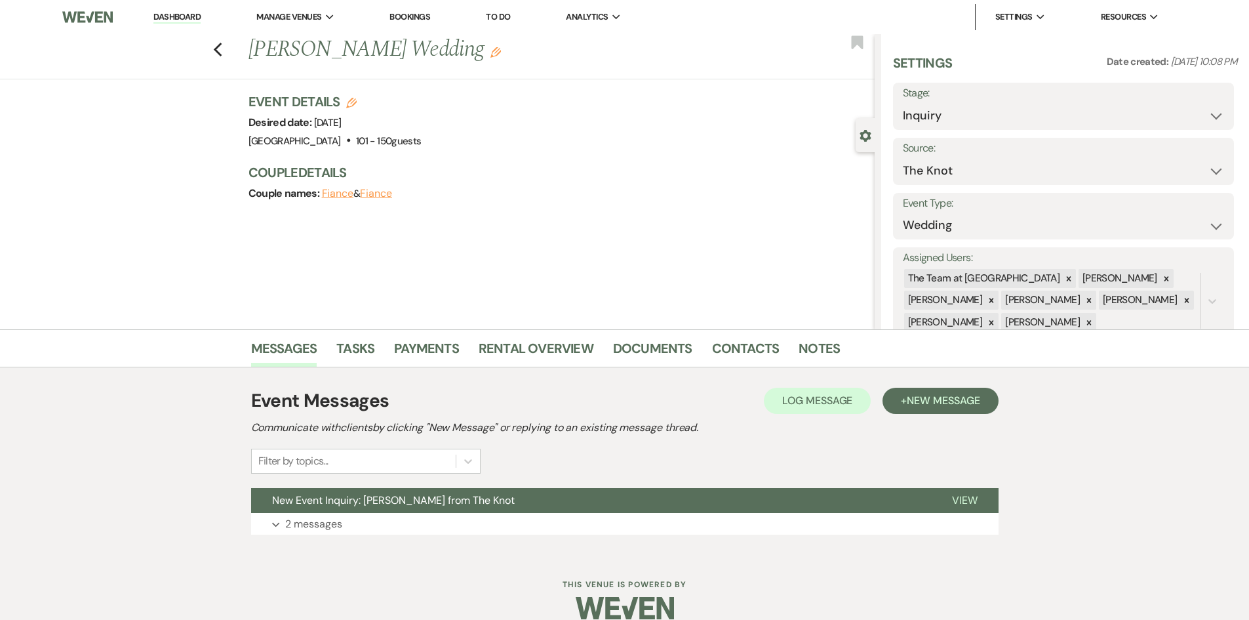
click at [180, 14] on link "Dashboard" at bounding box center [176, 17] width 47 height 12
click at [959, 499] on span "View" at bounding box center [965, 500] width 26 height 14
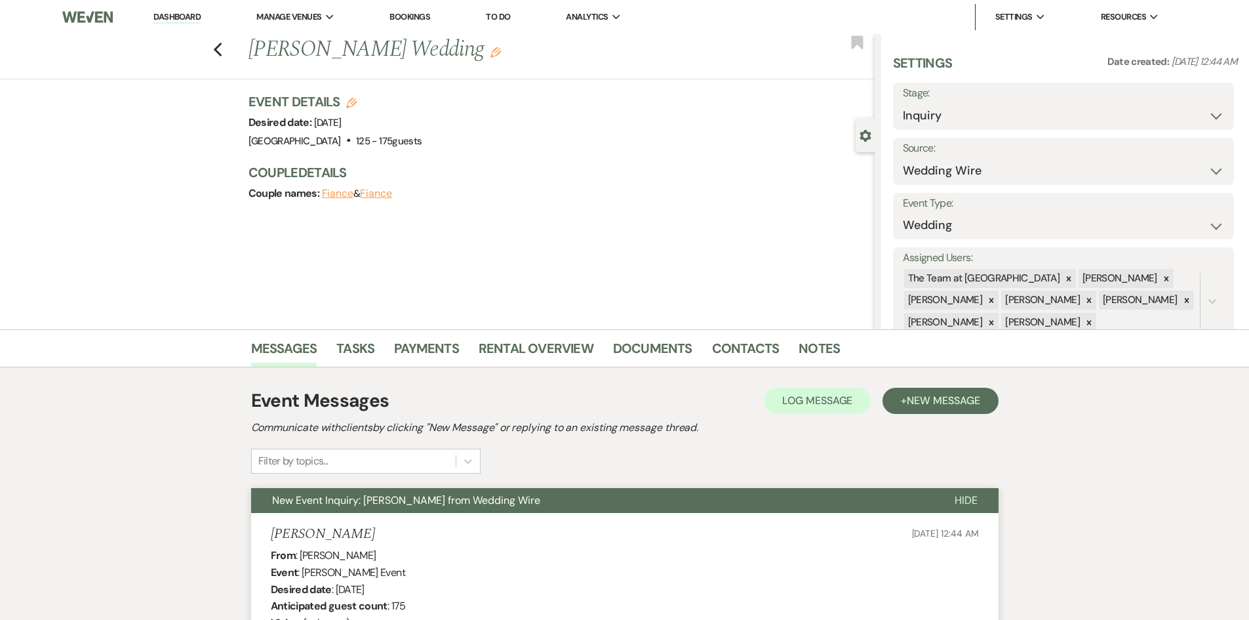
click at [167, 15] on link "Dashboard" at bounding box center [176, 17] width 47 height 12
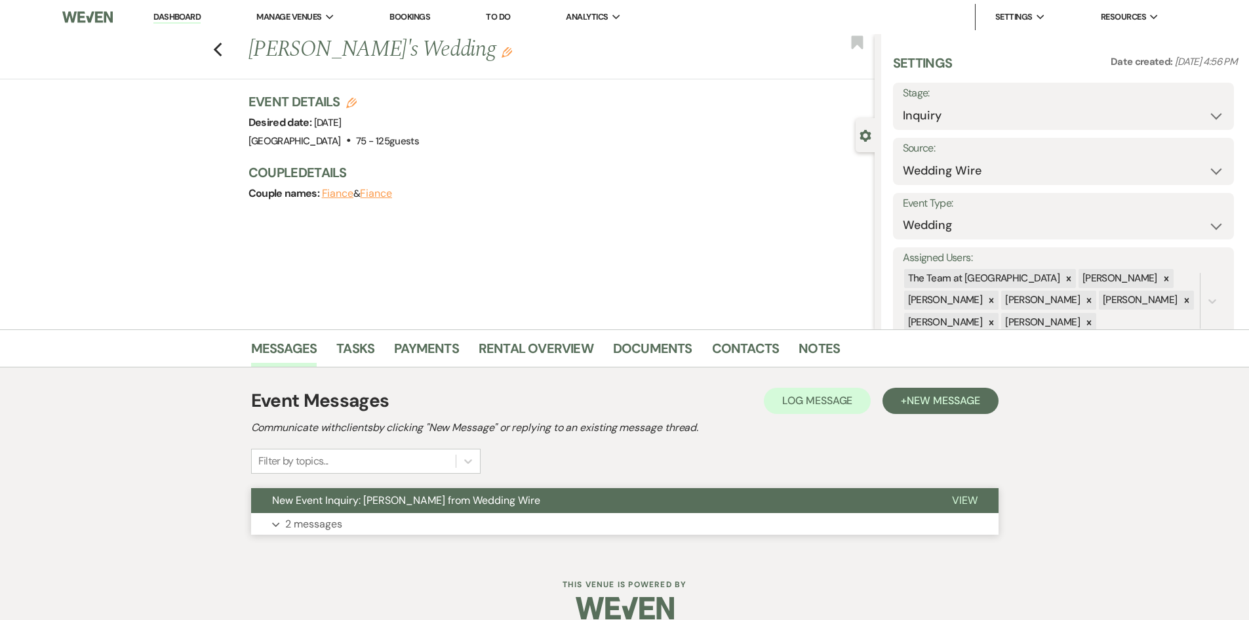
click at [969, 497] on span "View" at bounding box center [965, 500] width 26 height 14
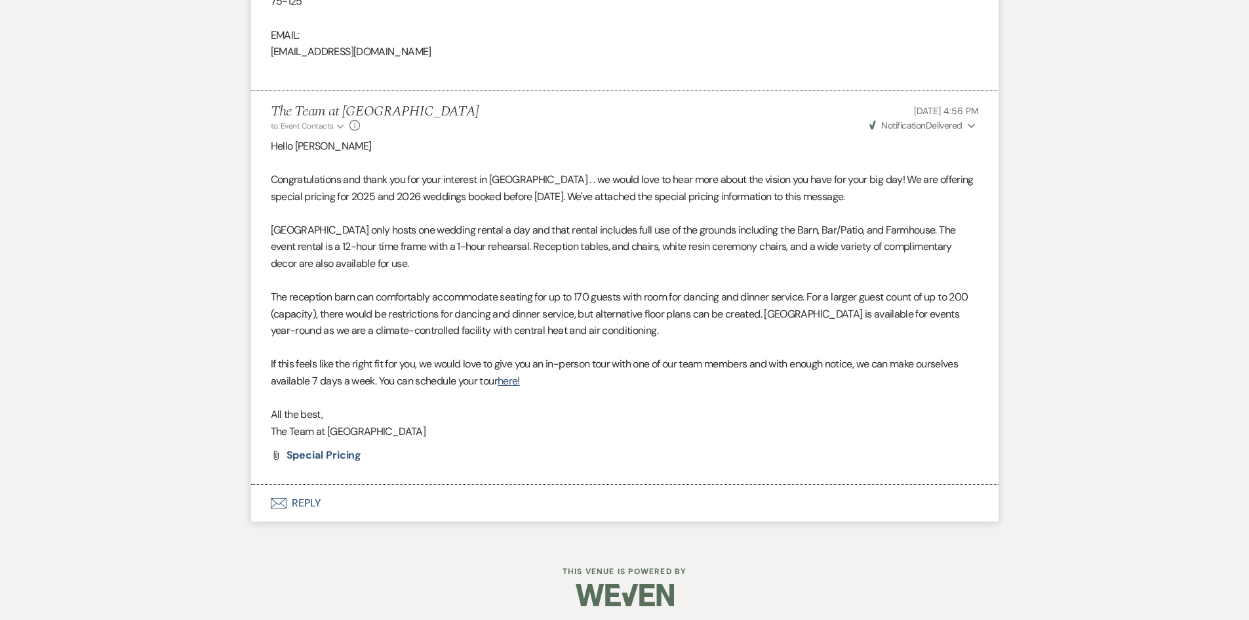
scroll to position [1013, 0]
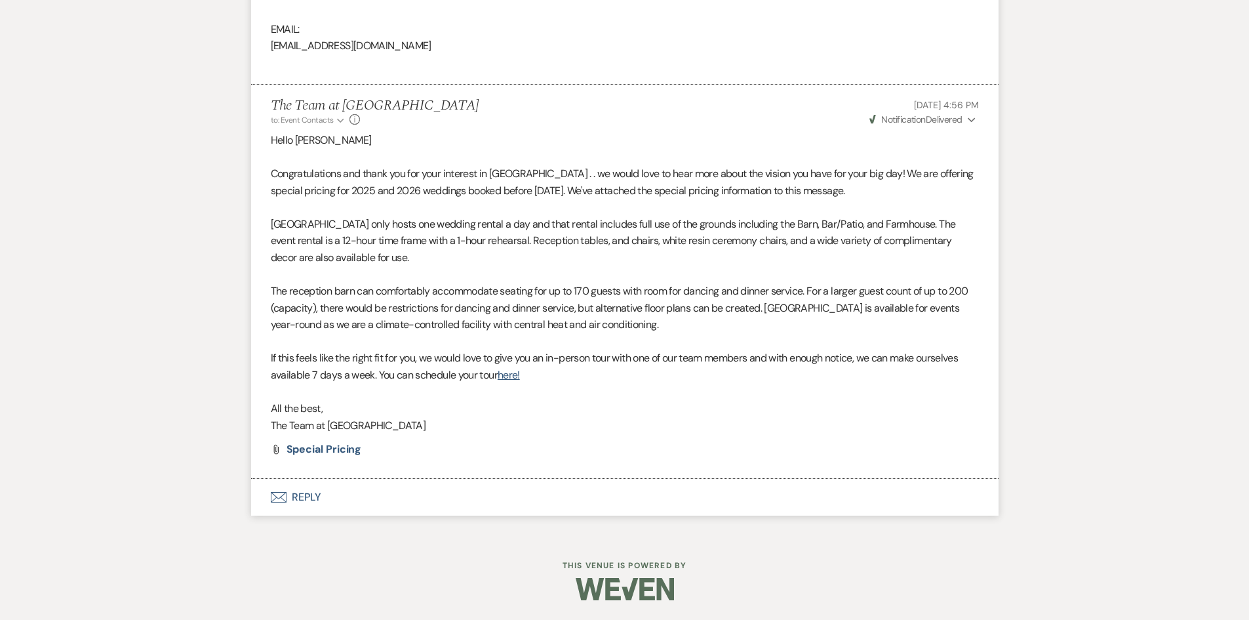
click at [298, 496] on button "Envelope Reply" at bounding box center [624, 497] width 747 height 37
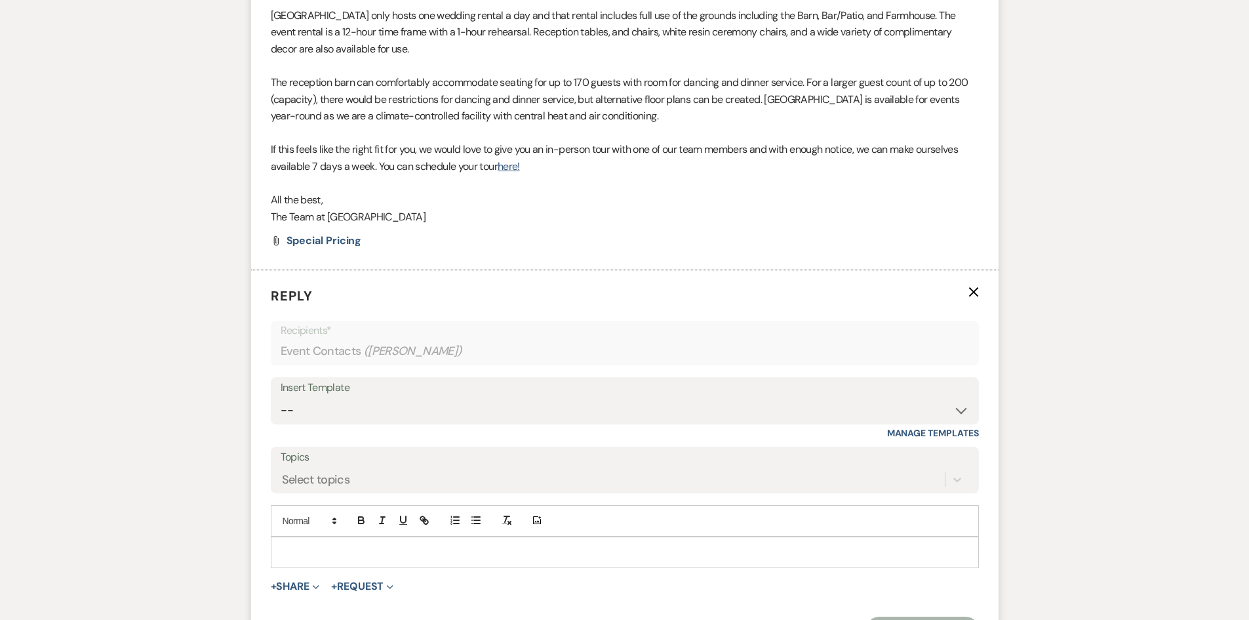
scroll to position [1264, 0]
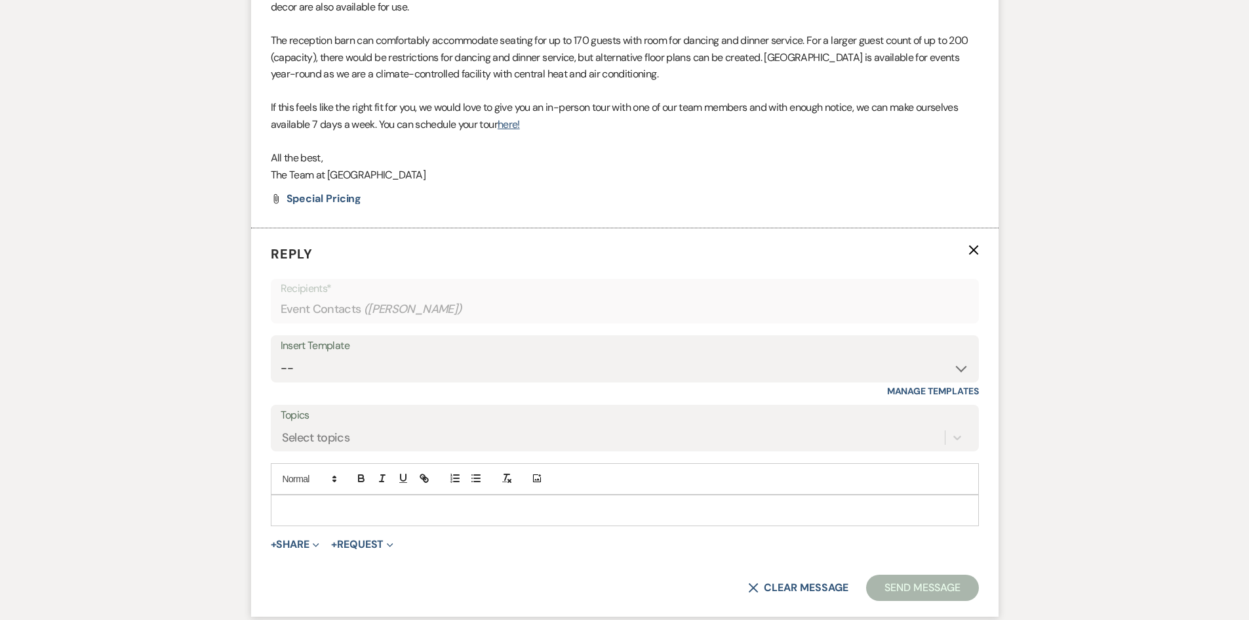
click at [291, 506] on p at bounding box center [624, 510] width 687 height 14
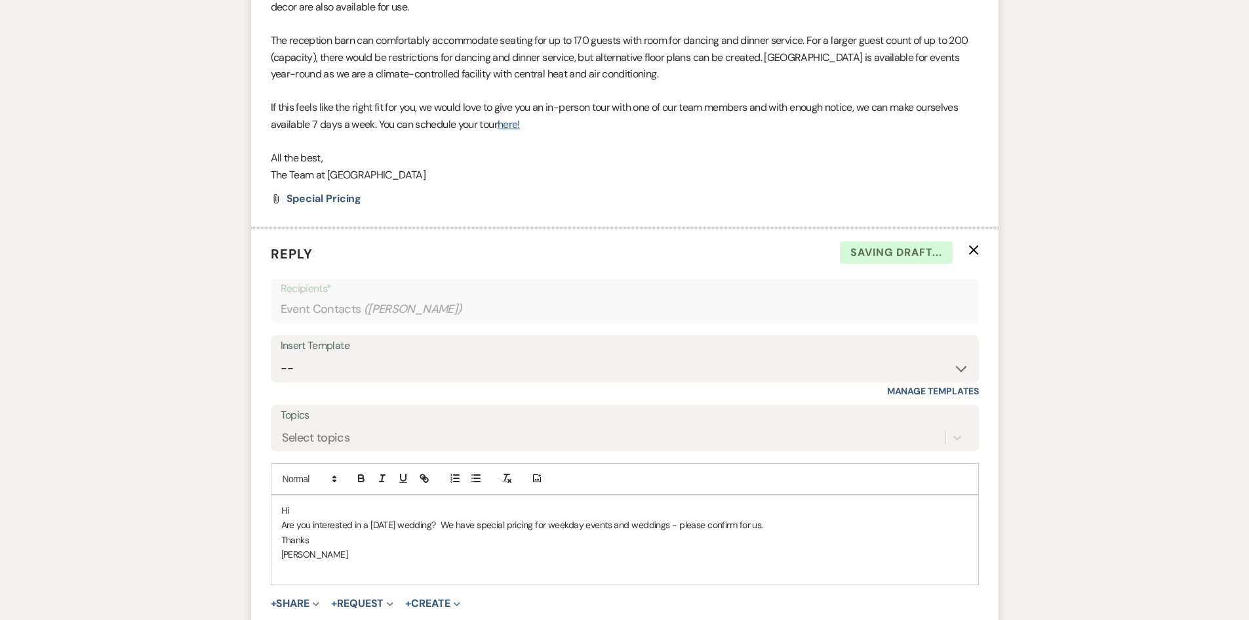
scroll to position [1439, 0]
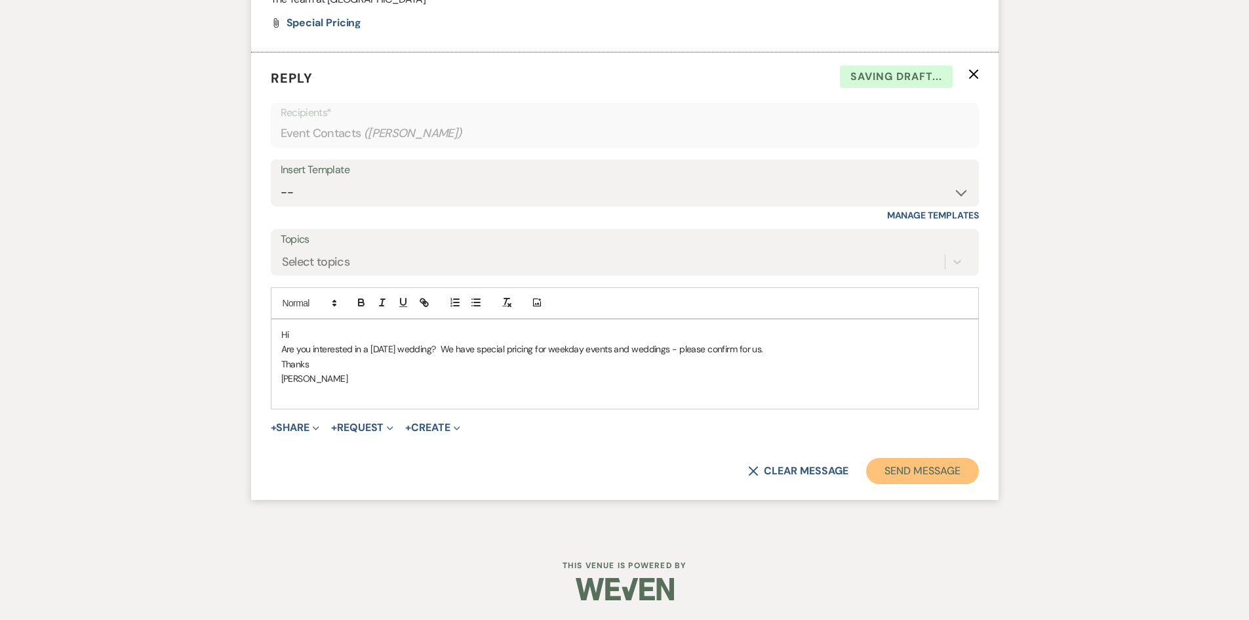
click at [922, 468] on button "Send Message" at bounding box center [922, 471] width 112 height 26
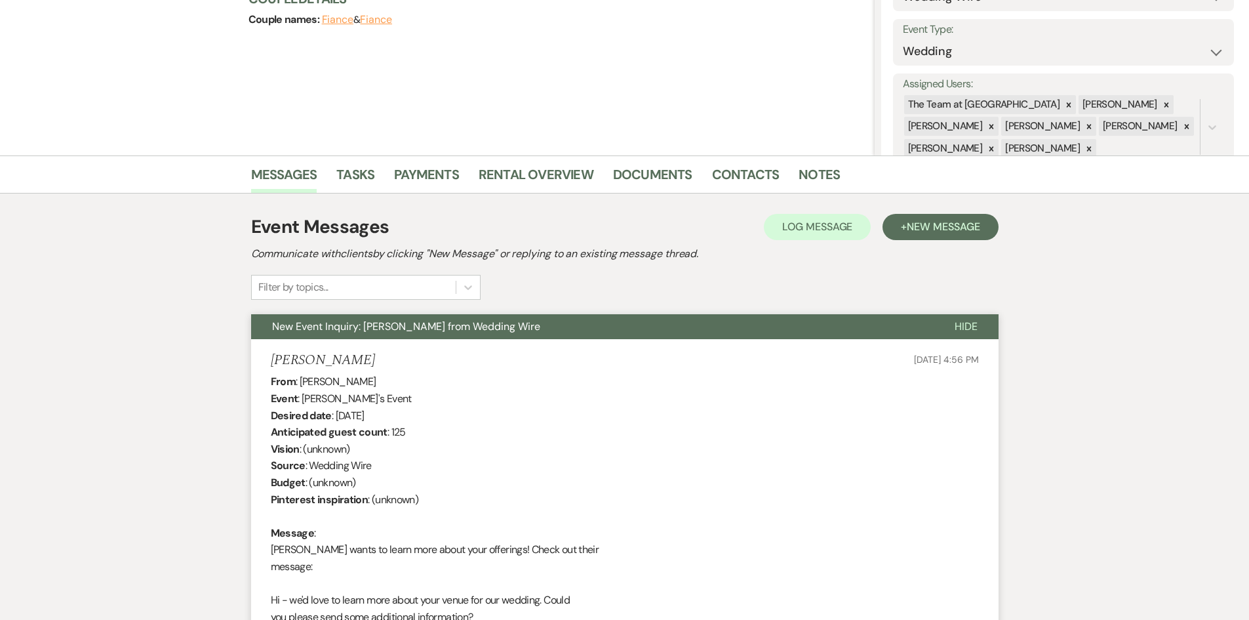
scroll to position [0, 0]
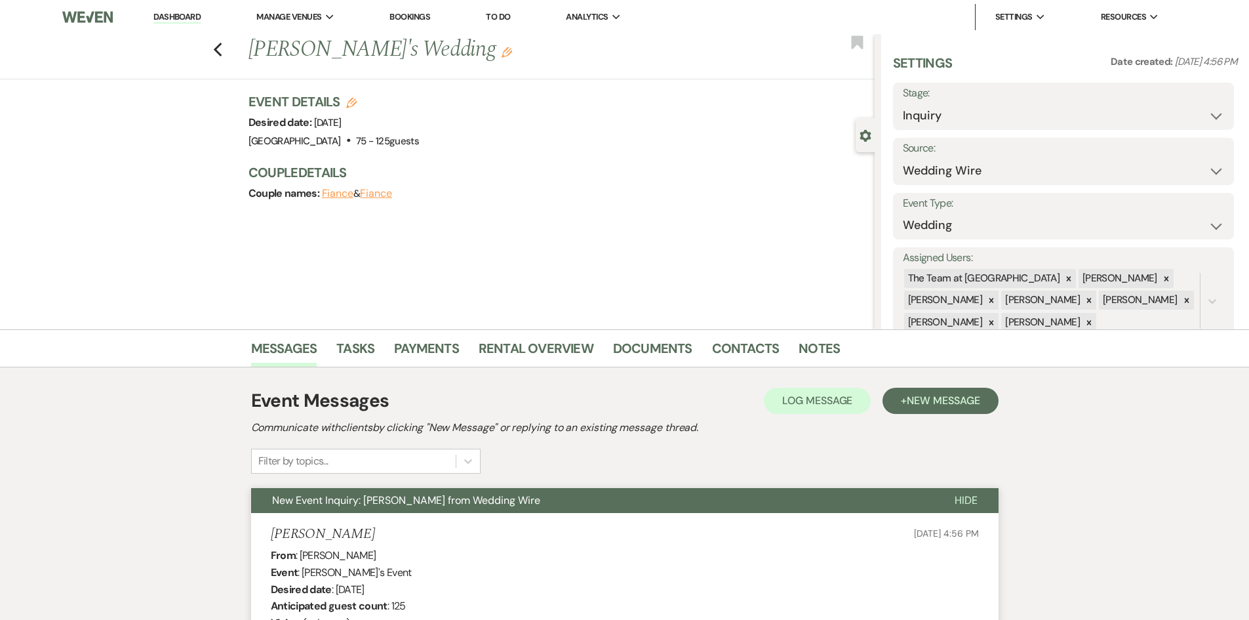
click at [180, 12] on link "Dashboard" at bounding box center [176, 17] width 47 height 12
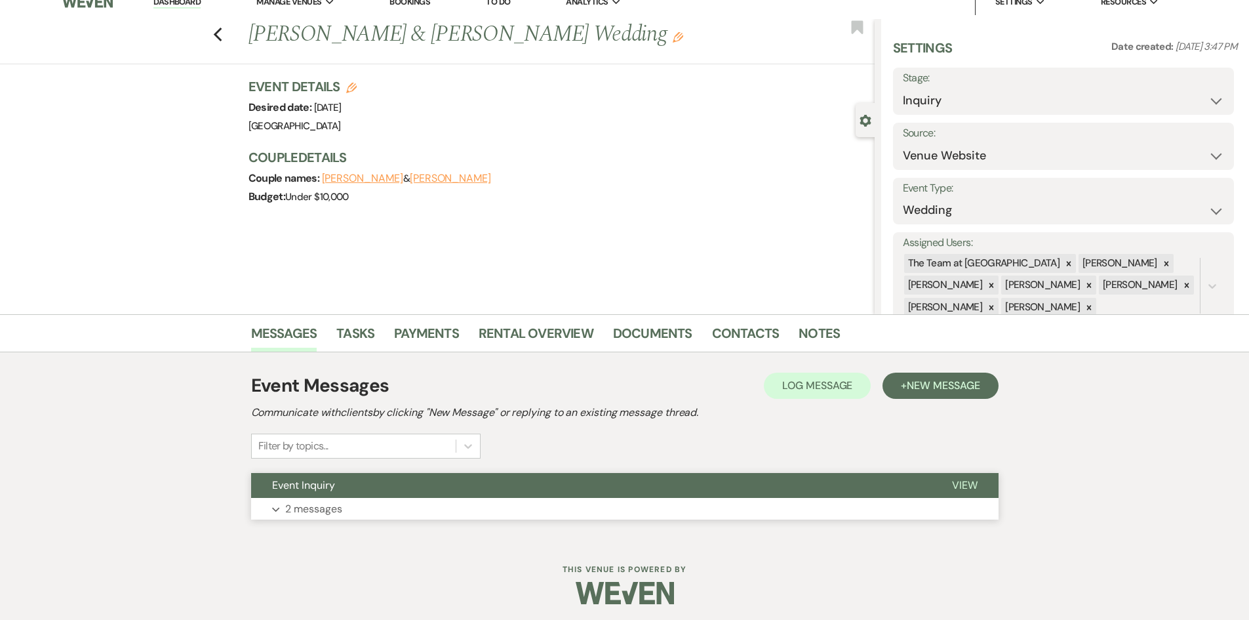
scroll to position [19, 0]
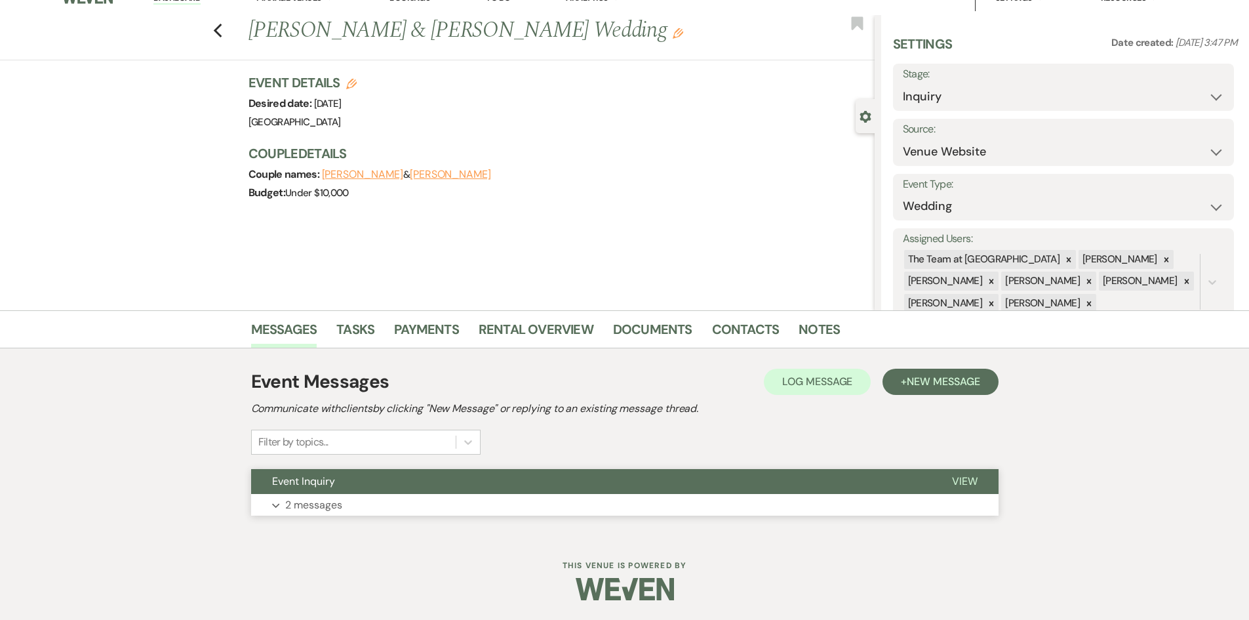
click at [972, 480] on span "View" at bounding box center [965, 481] width 26 height 14
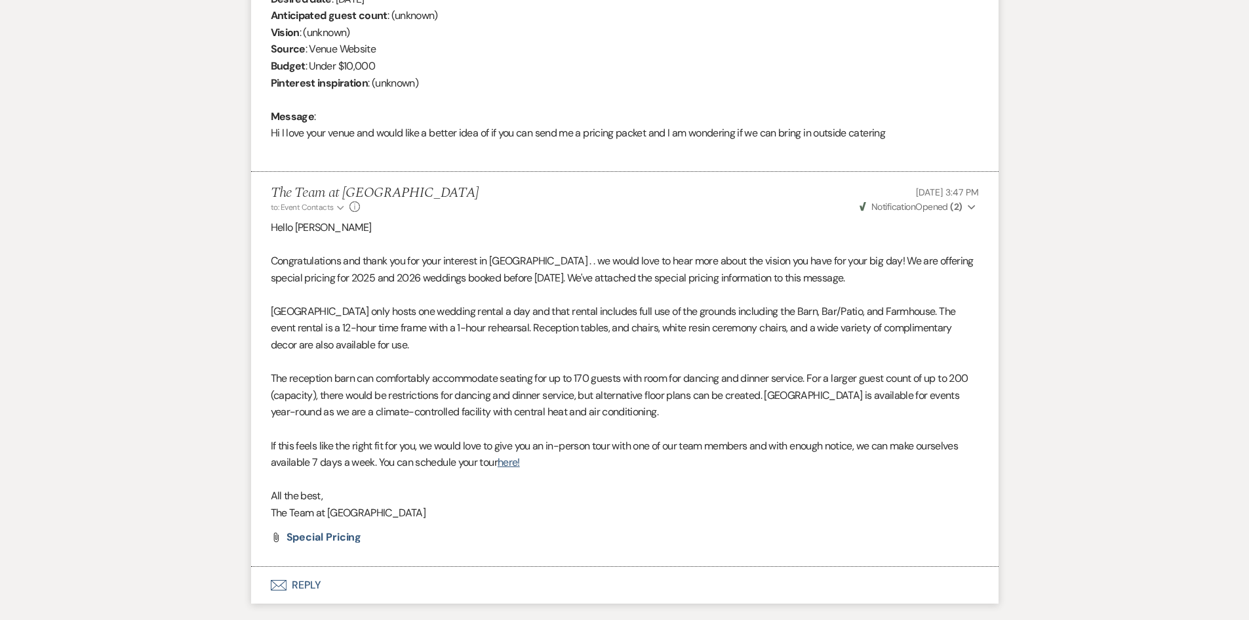
scroll to position [677, 0]
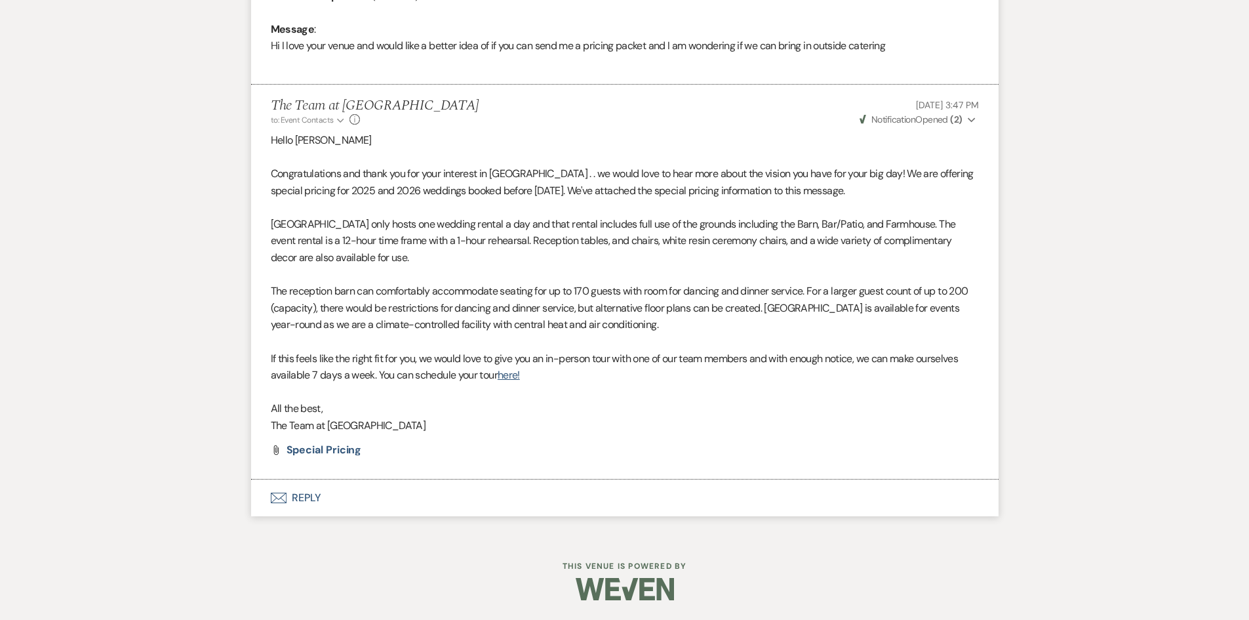
click at [313, 494] on button "Envelope Reply" at bounding box center [624, 497] width 747 height 37
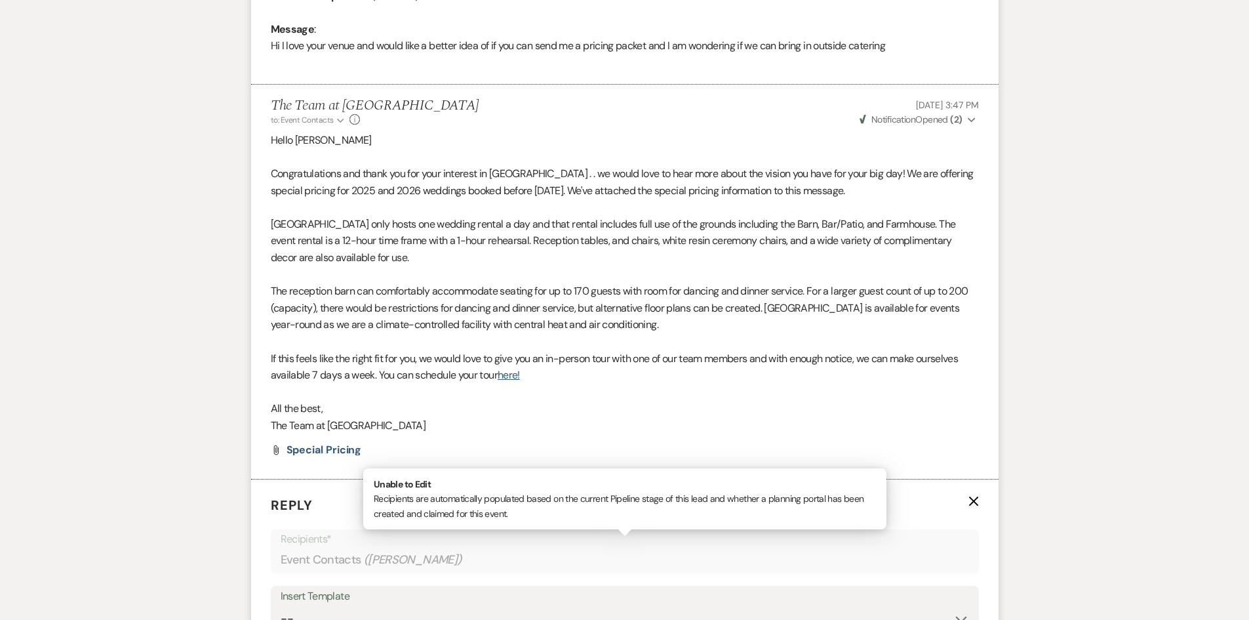
scroll to position [1005, 0]
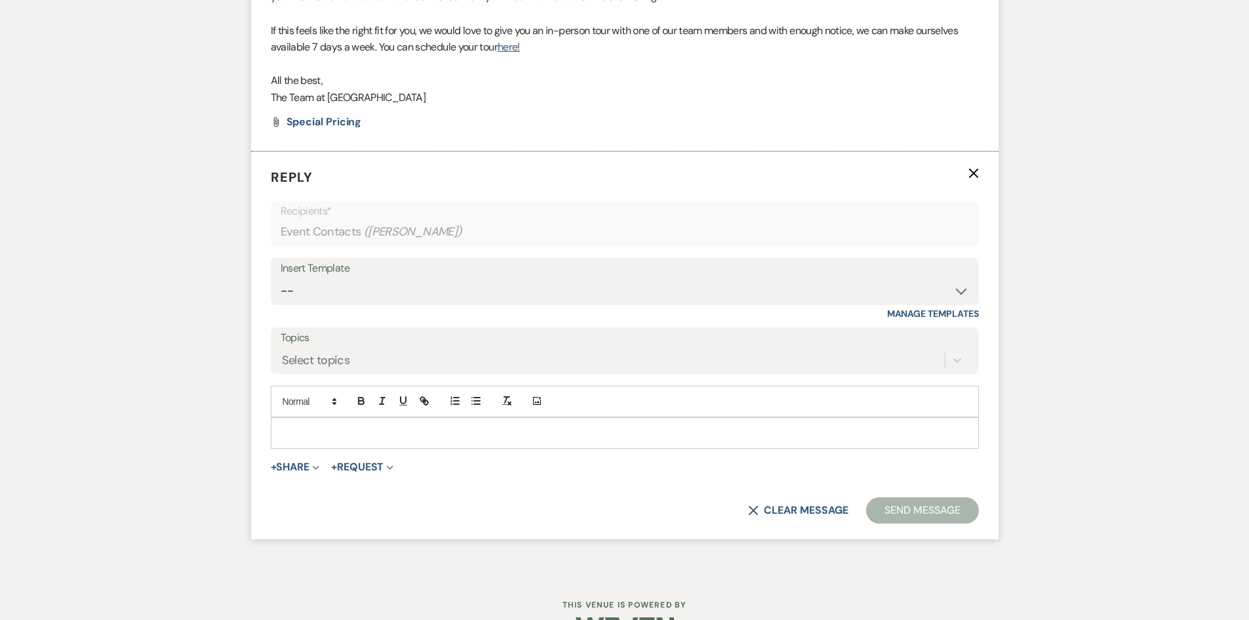
click at [296, 424] on div at bounding box center [624, 433] width 707 height 30
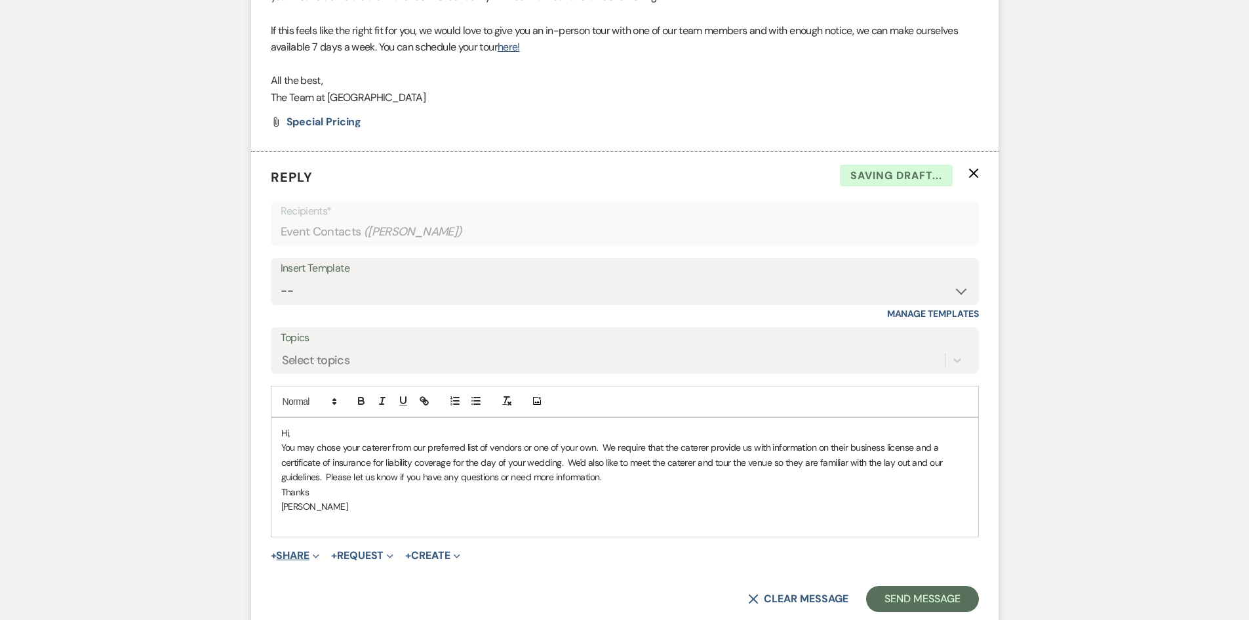
click at [289, 551] on button "+ Share Expand" at bounding box center [295, 555] width 49 height 10
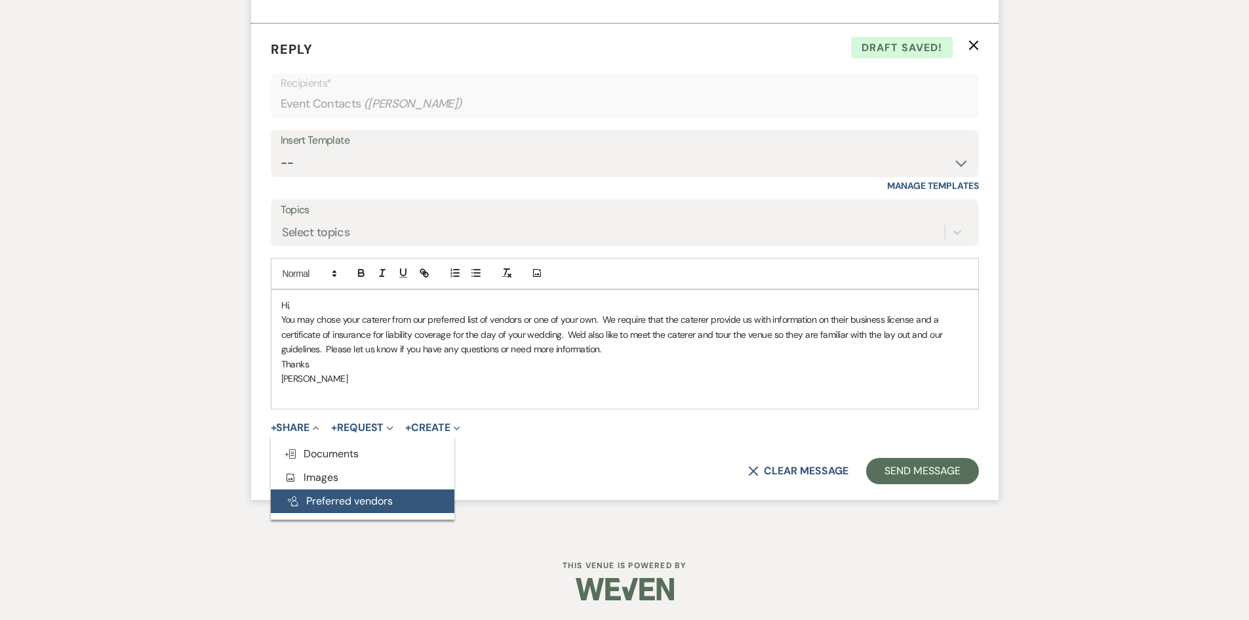
click at [346, 497] on button "Pref Vendors Preferred vendors" at bounding box center [363, 501] width 184 height 24
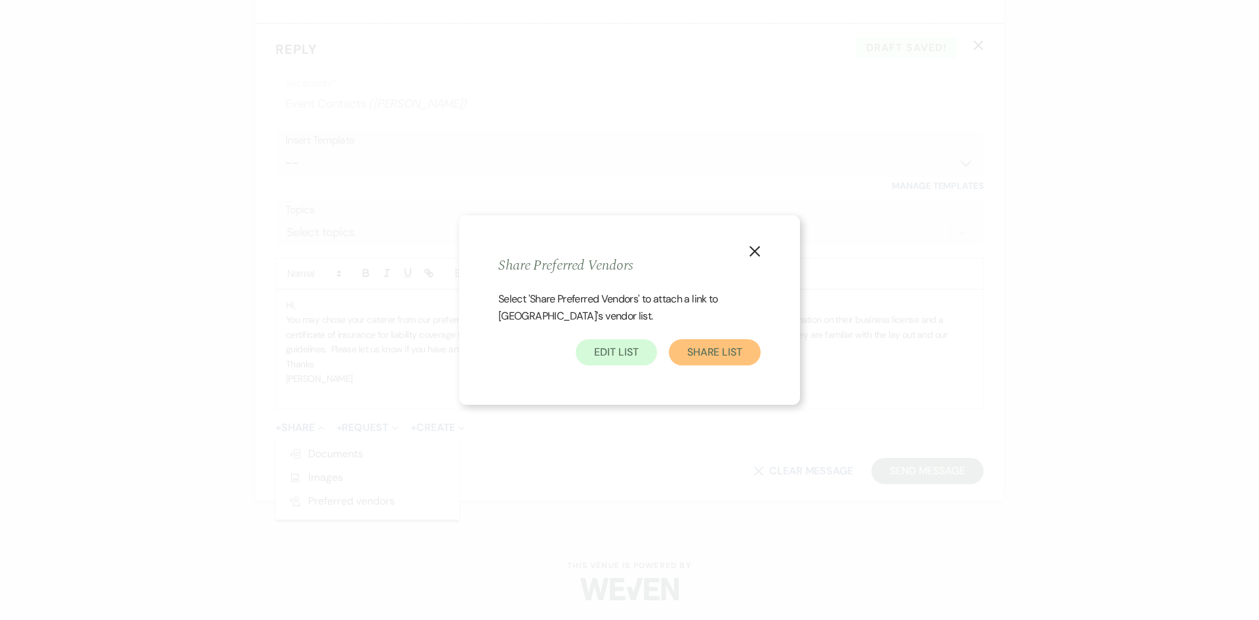
click at [739, 357] on button "Share List" at bounding box center [715, 352] width 92 height 26
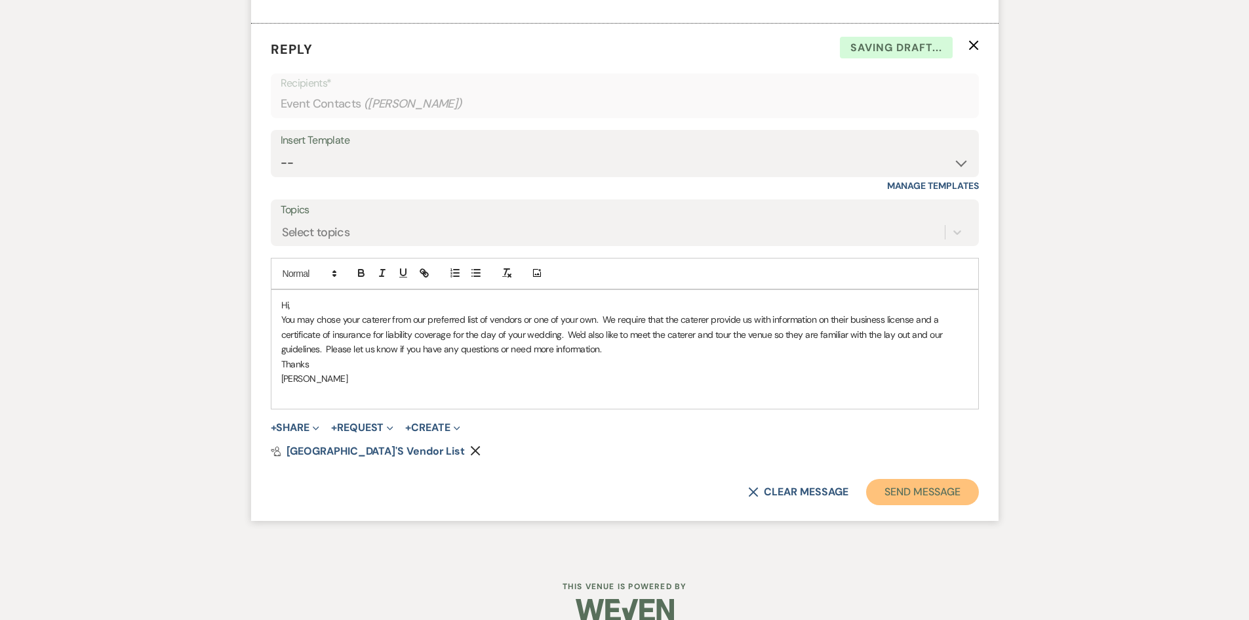
click at [917, 488] on button "Send Message" at bounding box center [922, 492] width 112 height 26
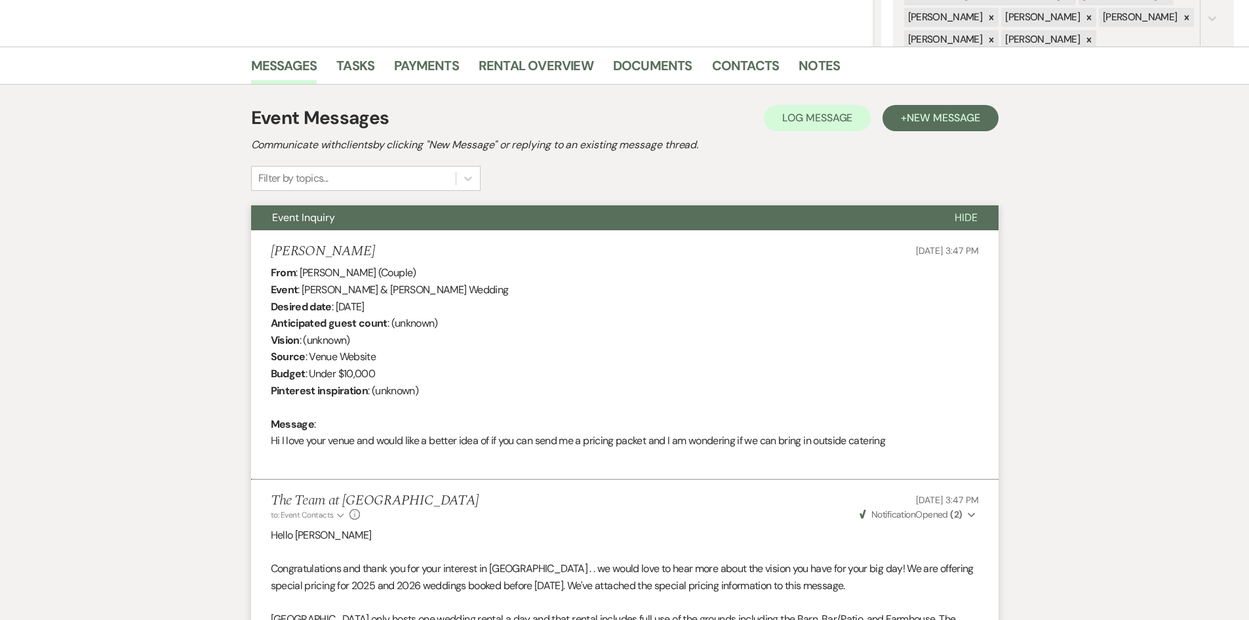
scroll to position [117, 0]
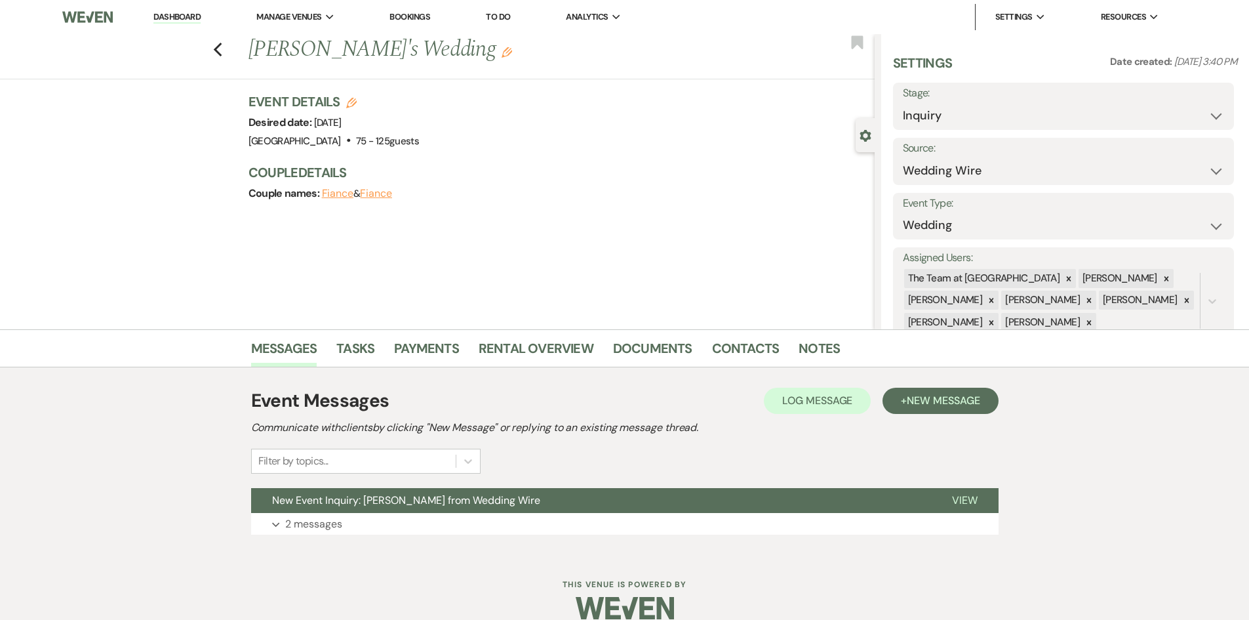
click at [167, 14] on link "Dashboard" at bounding box center [176, 17] width 47 height 12
click at [184, 14] on link "Dashboard" at bounding box center [176, 17] width 47 height 12
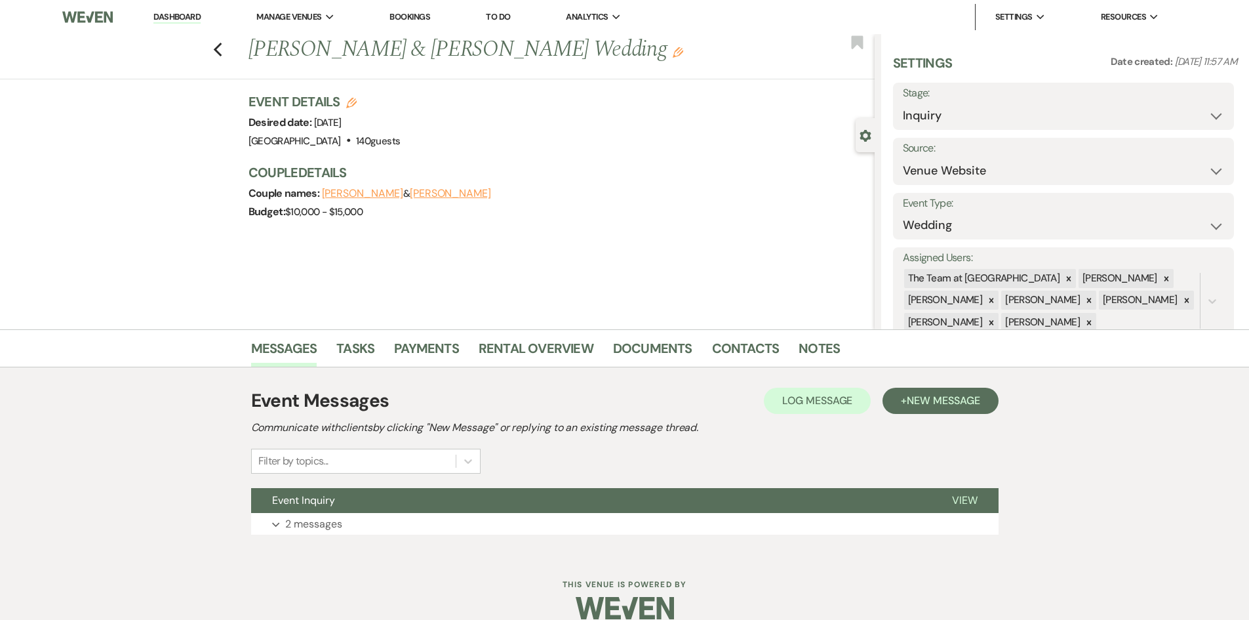
click at [171, 13] on link "Dashboard" at bounding box center [176, 17] width 47 height 12
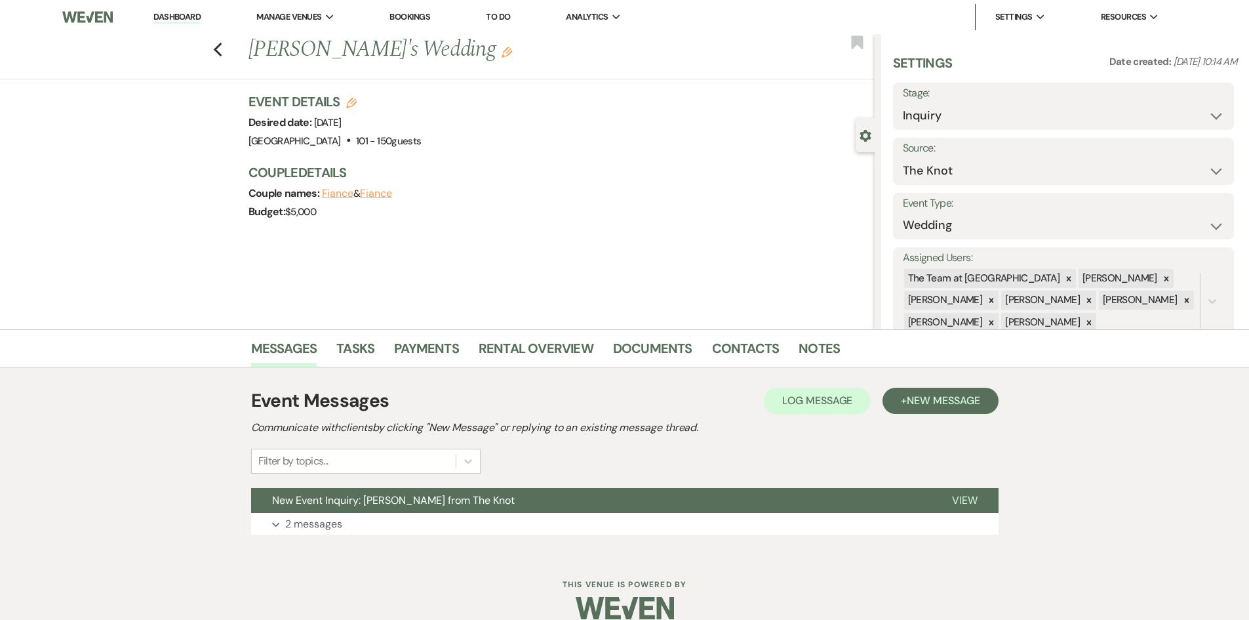
click at [180, 16] on link "Dashboard" at bounding box center [176, 17] width 47 height 12
